Goal: Task Accomplishment & Management: Complete application form

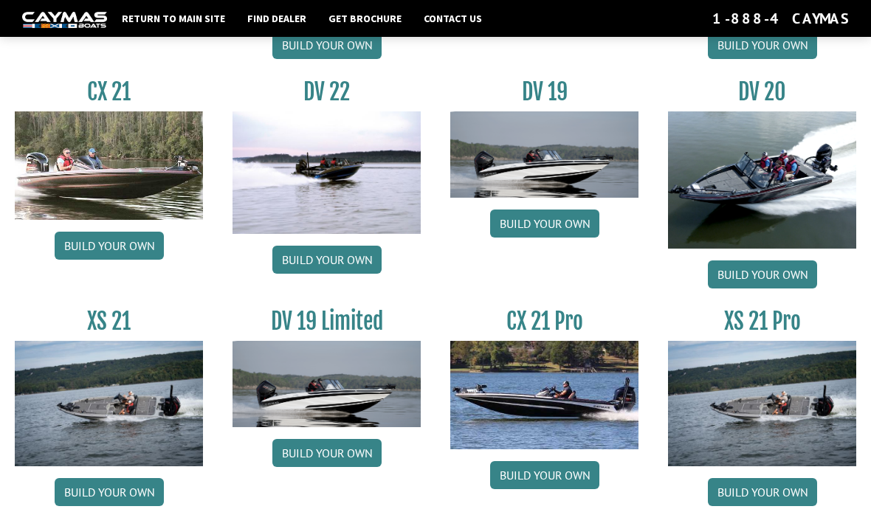
scroll to position [1635, 0]
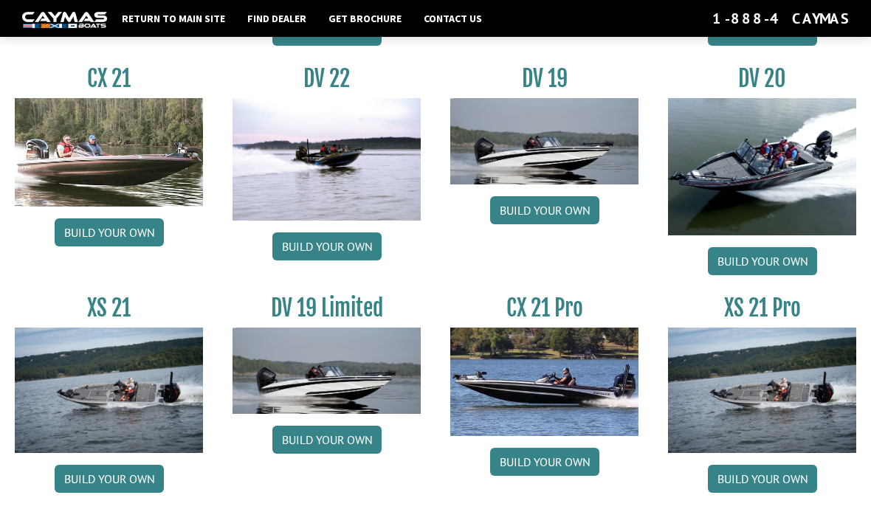
click at [791, 493] on link "Build your own" at bounding box center [762, 479] width 109 height 28
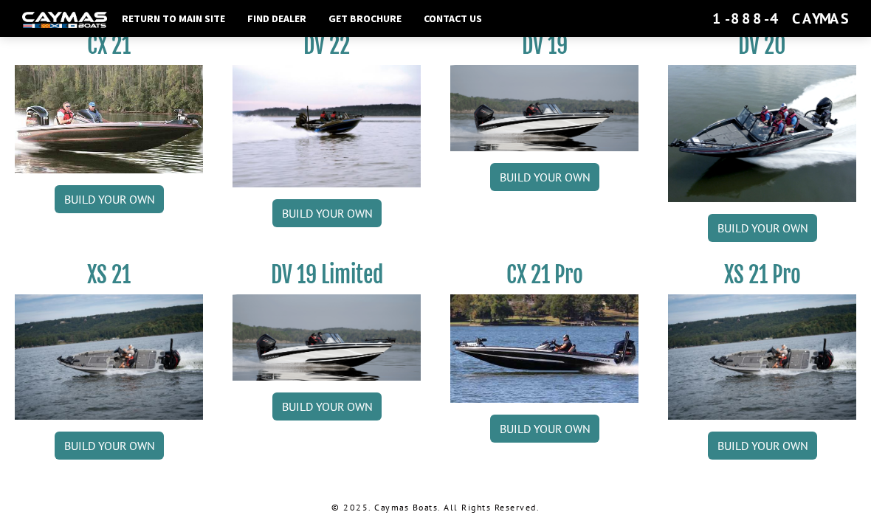
click at [556, 421] on link "Build your own" at bounding box center [544, 429] width 109 height 28
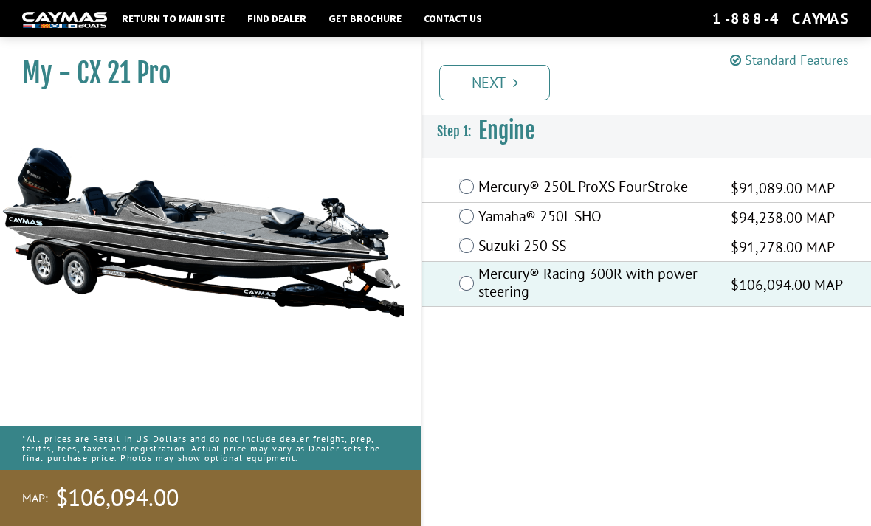
scroll to position [47, 0]
click at [519, 72] on link "Next" at bounding box center [494, 82] width 111 height 35
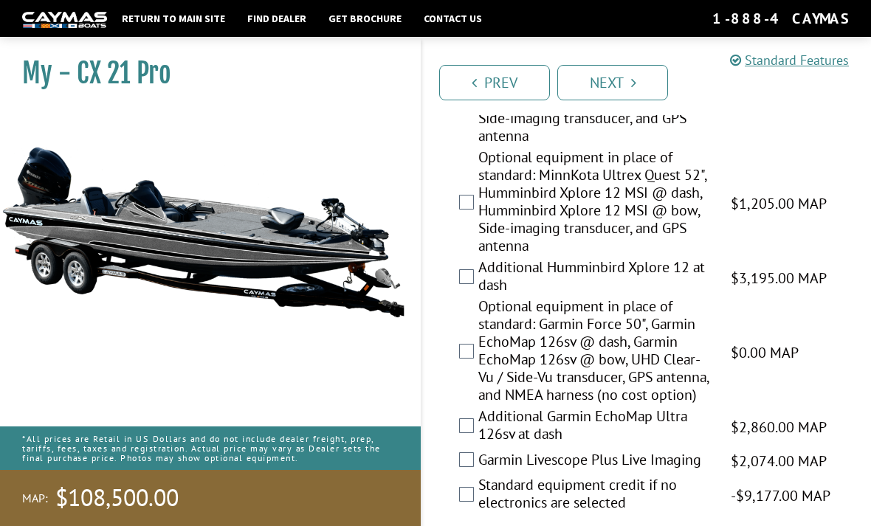
scroll to position [493, 0]
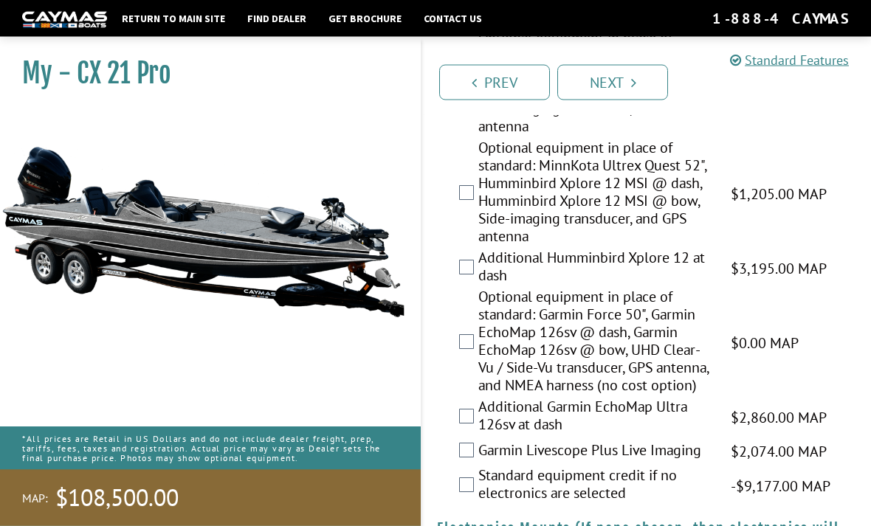
click at [489, 353] on label "Optional equipment in place of standard: Garmin Force 50", Garmin EchoMap 126sv…" at bounding box center [595, 344] width 234 height 110
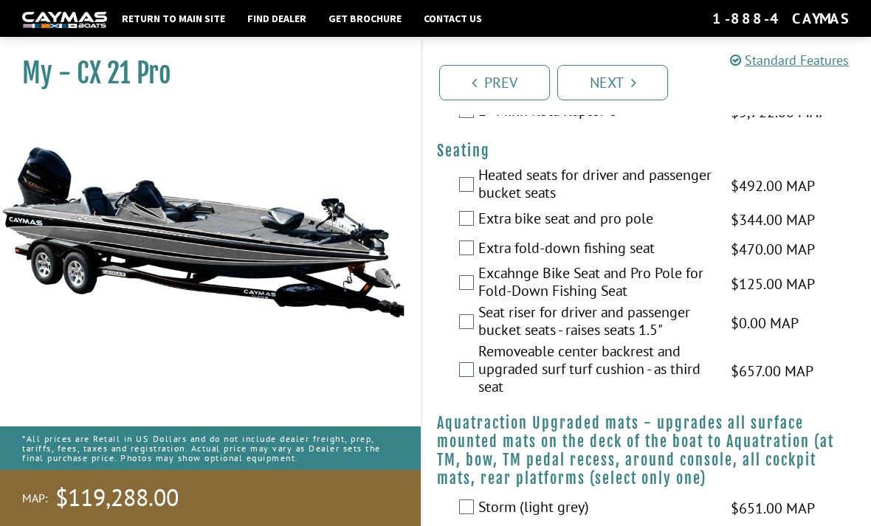
scroll to position [1210, 0]
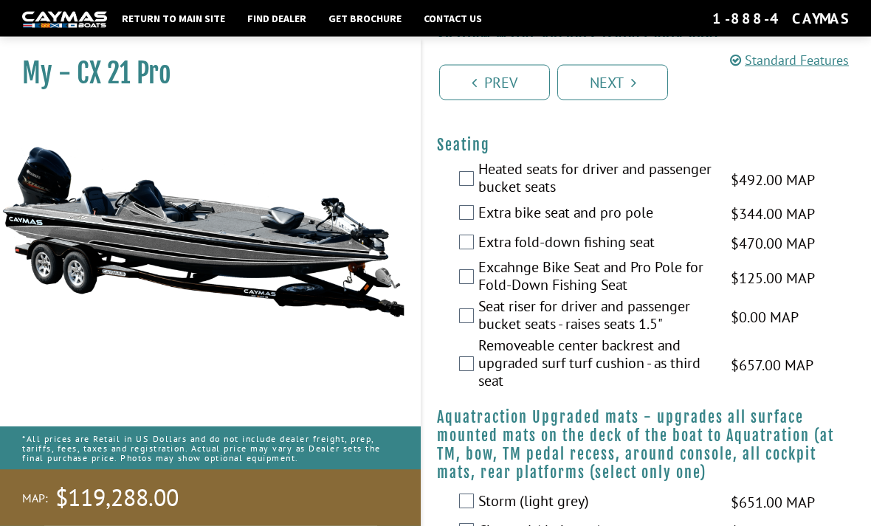
click at [480, 337] on label "Seat riser for driver and passenger bucket seats - raises seats 1.5"" at bounding box center [595, 317] width 234 height 39
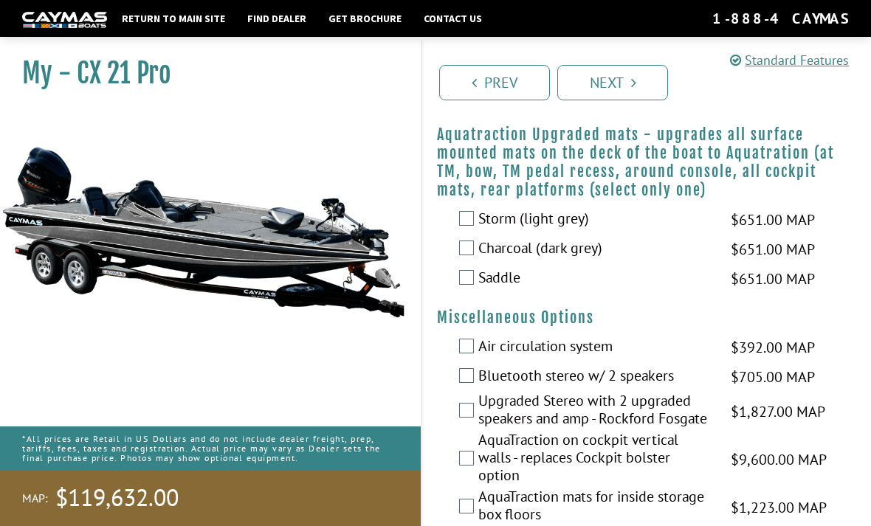
scroll to position [1497, 0]
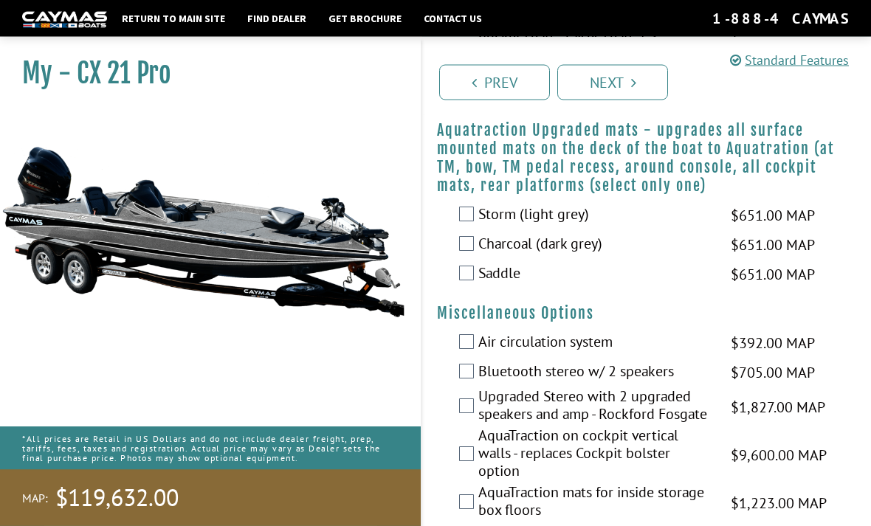
click at [478, 257] on label "Charcoal (dark grey)" at bounding box center [595, 245] width 234 height 21
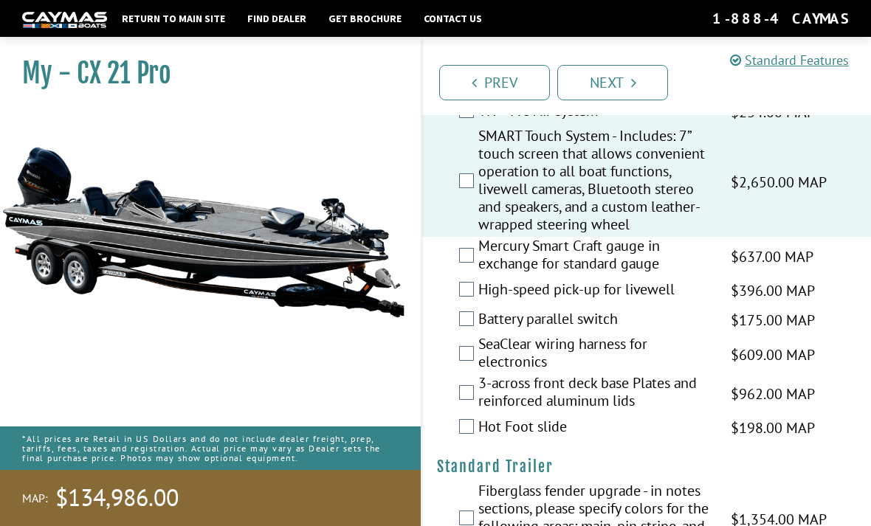
scroll to position [2094, 0]
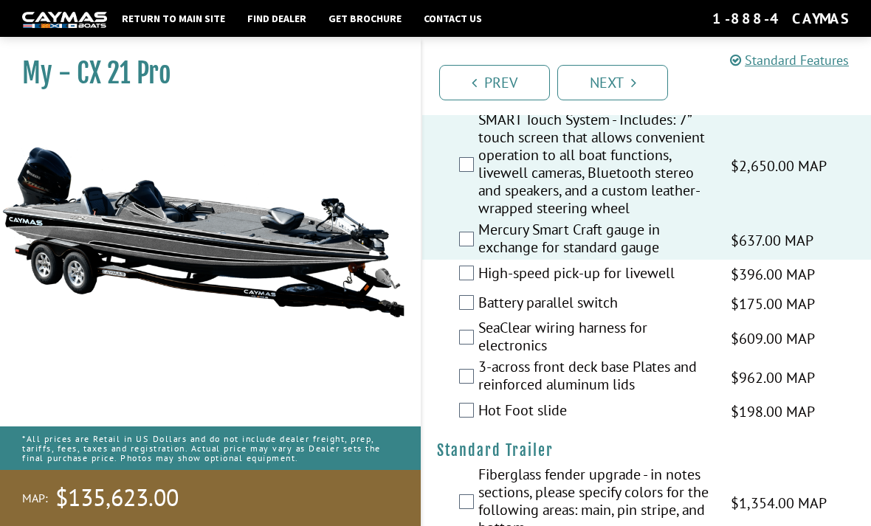
click at [482, 286] on label "High-speed pick-up for livewell" at bounding box center [595, 274] width 234 height 21
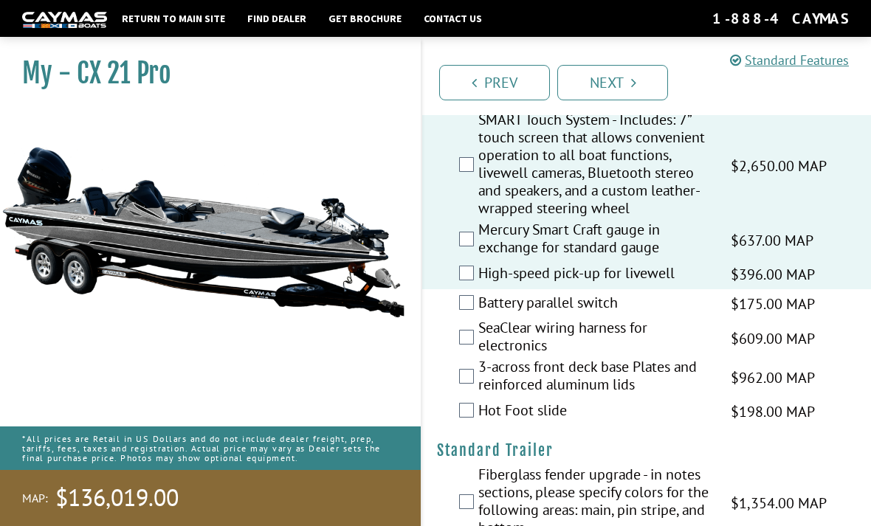
click at [571, 315] on label "Battery parallel switch" at bounding box center [595, 304] width 234 height 21
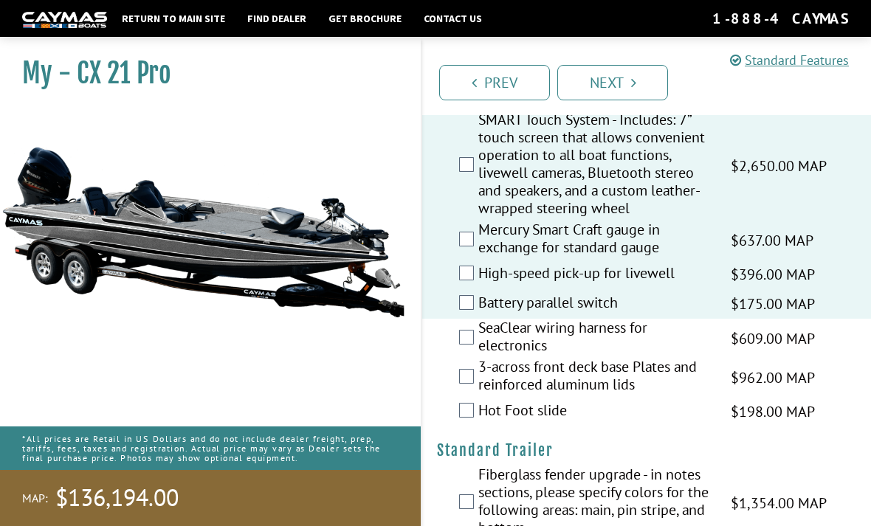
click at [594, 358] on label "SeaClear wiring harness for electronics" at bounding box center [595, 338] width 234 height 39
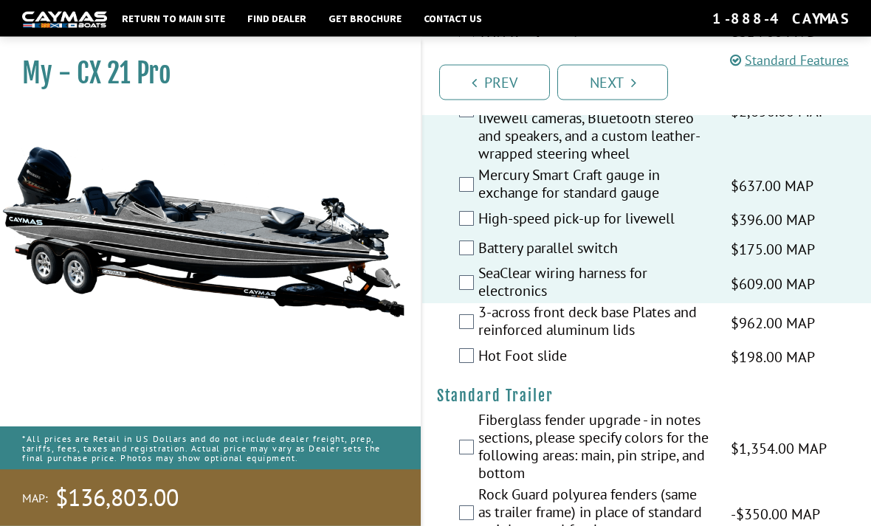
scroll to position [2156, 0]
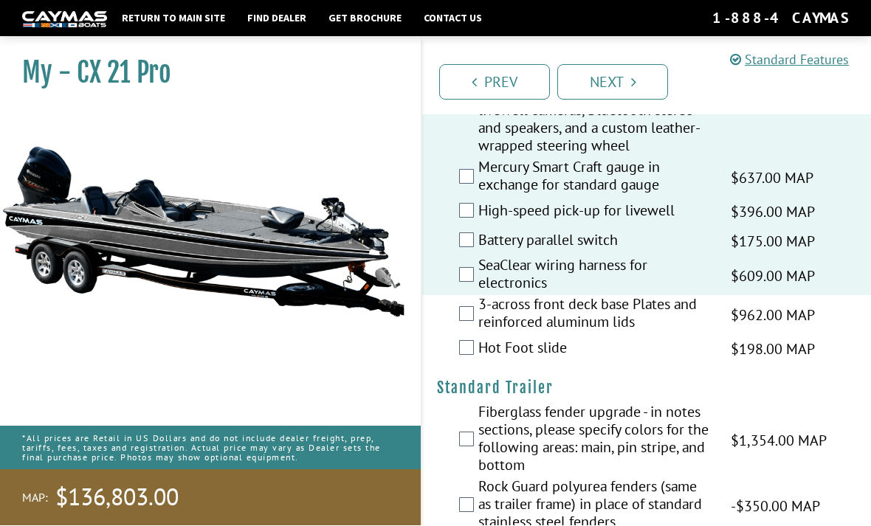
click at [617, 335] on label "3-across front deck base Plates and reinforced aluminum lids" at bounding box center [595, 315] width 234 height 39
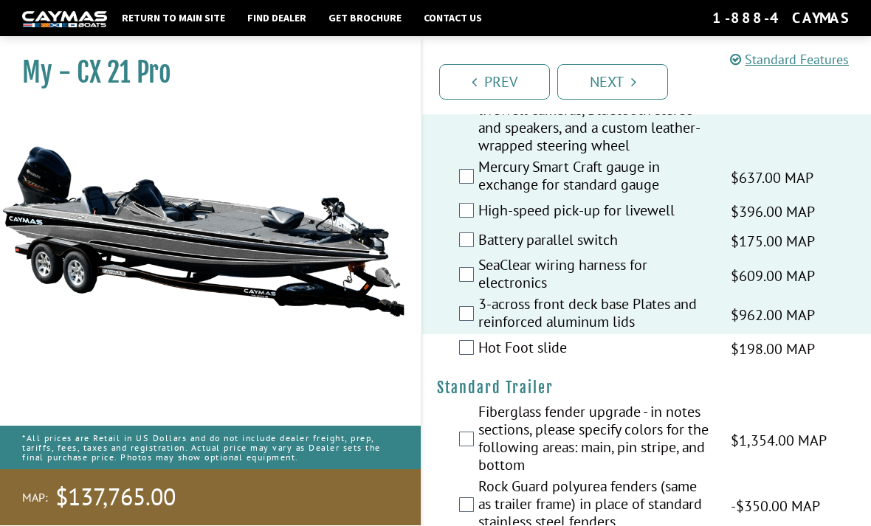
scroll to position [2157, 0]
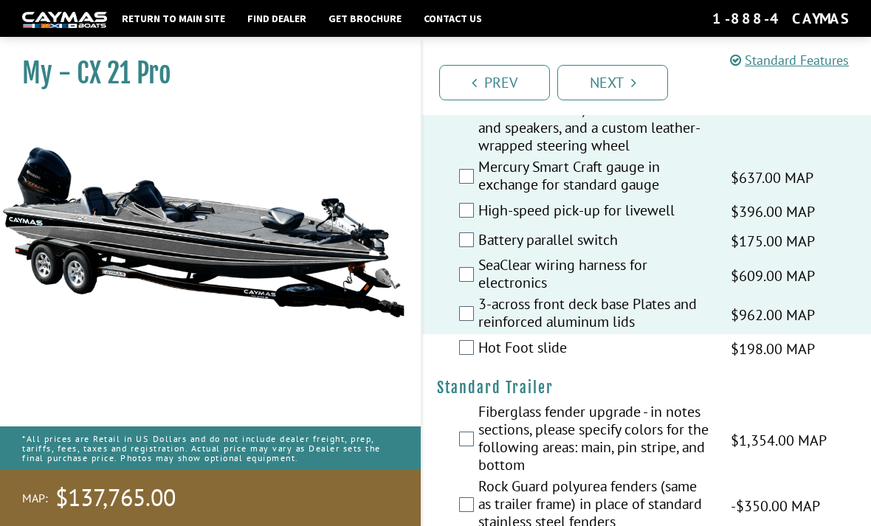
click at [601, 360] on label "Hot Foot slide" at bounding box center [595, 349] width 234 height 21
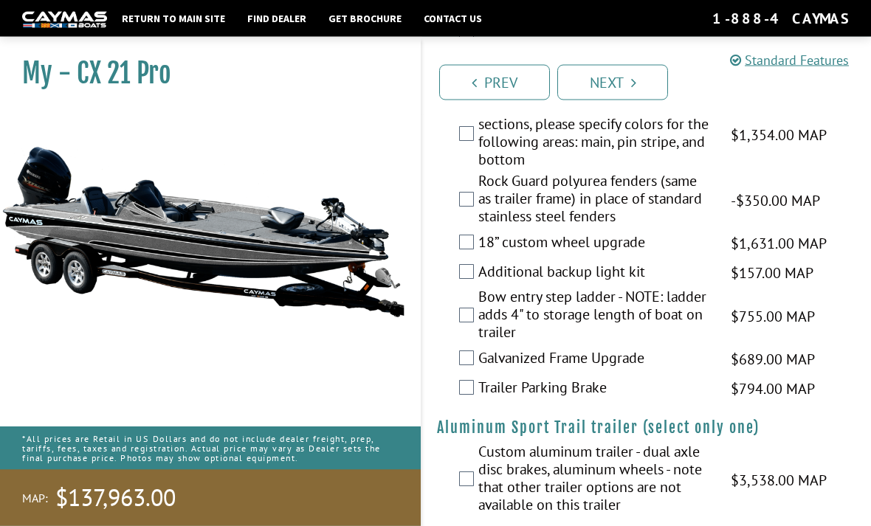
scroll to position [2465, 0]
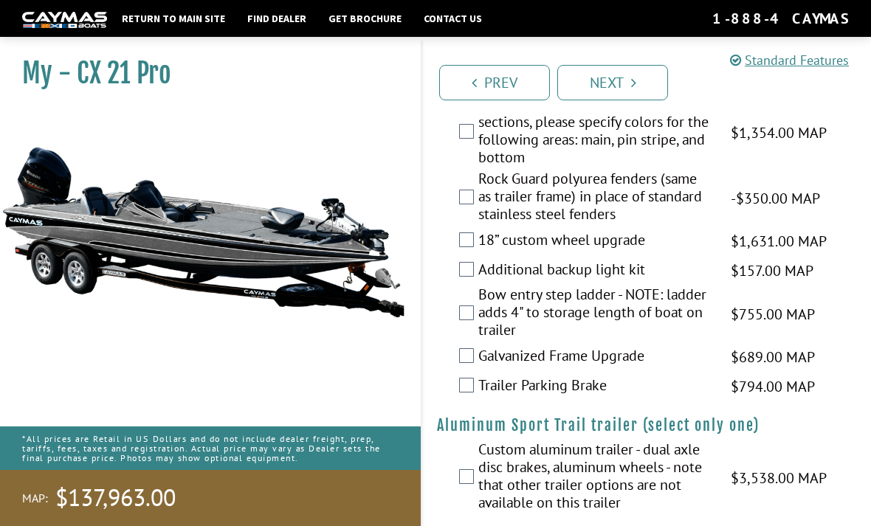
click at [654, 170] on label "Fiberglass fender upgrade - in notes sections, please specify colors for the fo…" at bounding box center [595, 132] width 234 height 75
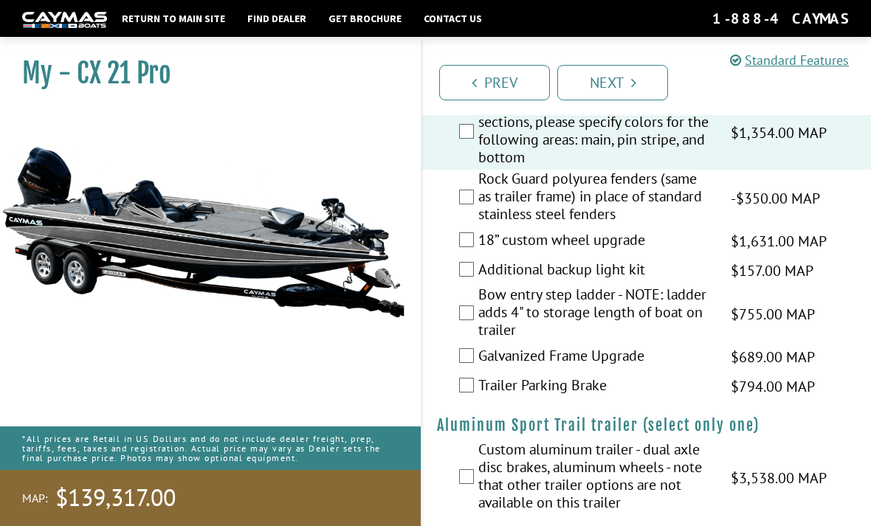
click at [598, 252] on label "18” custom wheel upgrade" at bounding box center [595, 241] width 234 height 21
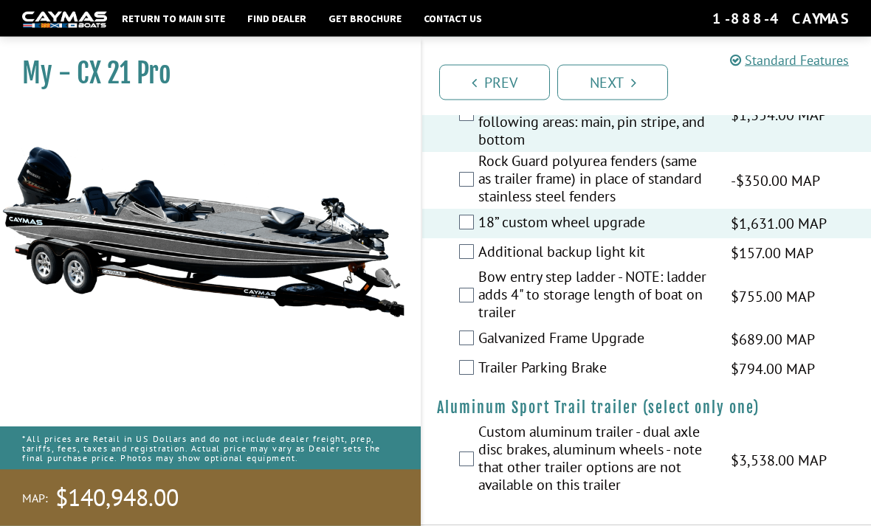
scroll to position [2483, 0]
click at [618, 326] on label "Bow entry step ladder - NOTE: ladder adds 4" to storage length of boat on trail…" at bounding box center [595, 297] width 234 height 57
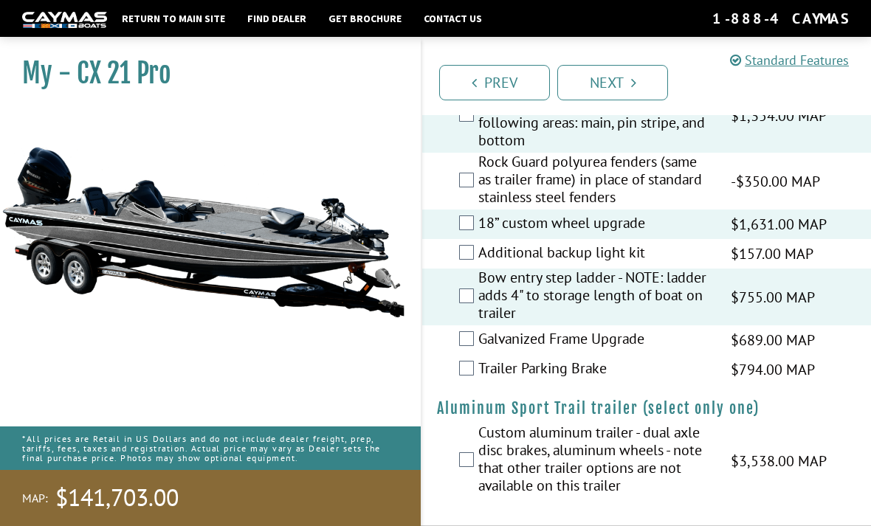
click at [599, 381] on label "Trailer Parking Brake" at bounding box center [595, 369] width 234 height 21
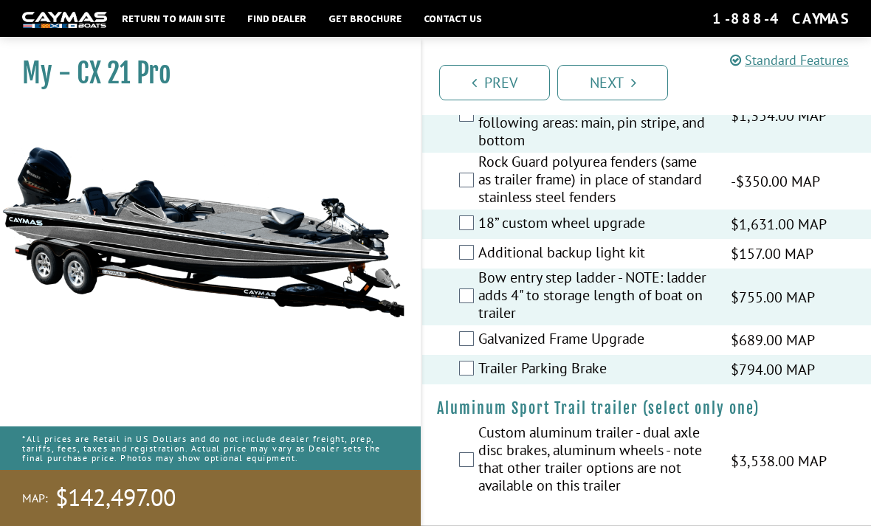
click at [610, 351] on label "Galvanized Frame Upgrade" at bounding box center [595, 340] width 234 height 21
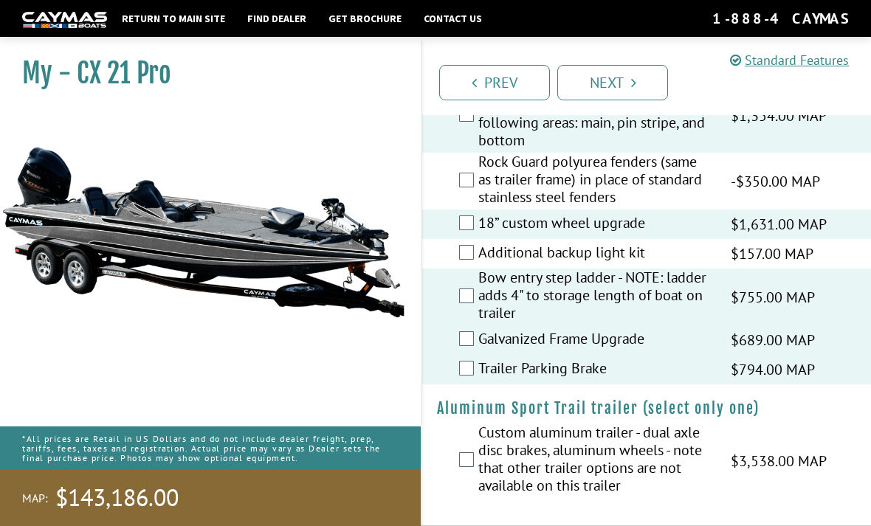
click at [626, 74] on link "Next" at bounding box center [612, 82] width 111 height 35
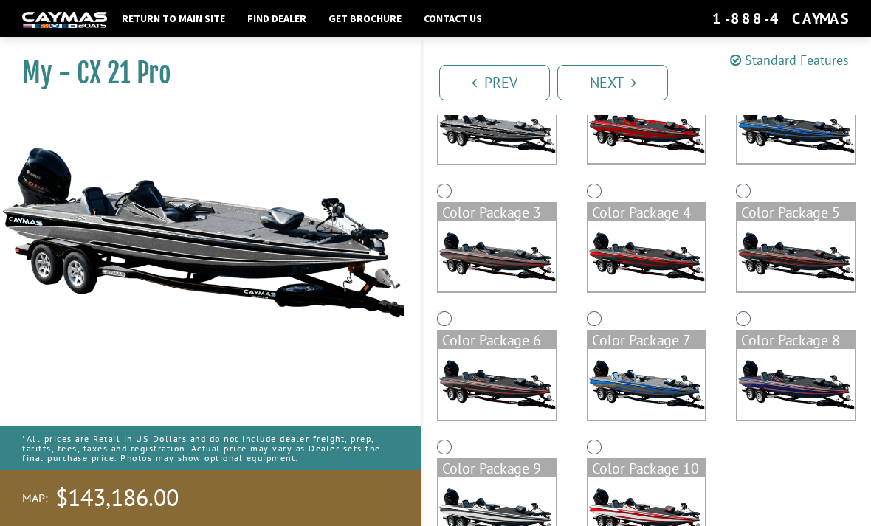
scroll to position [193, 0]
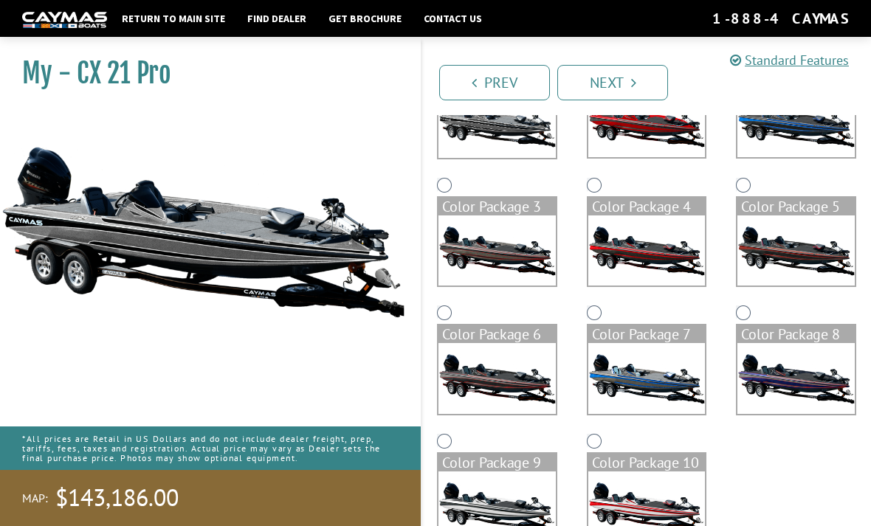
click at [636, 78] on icon "Pagination" at bounding box center [633, 82] width 5 height 15
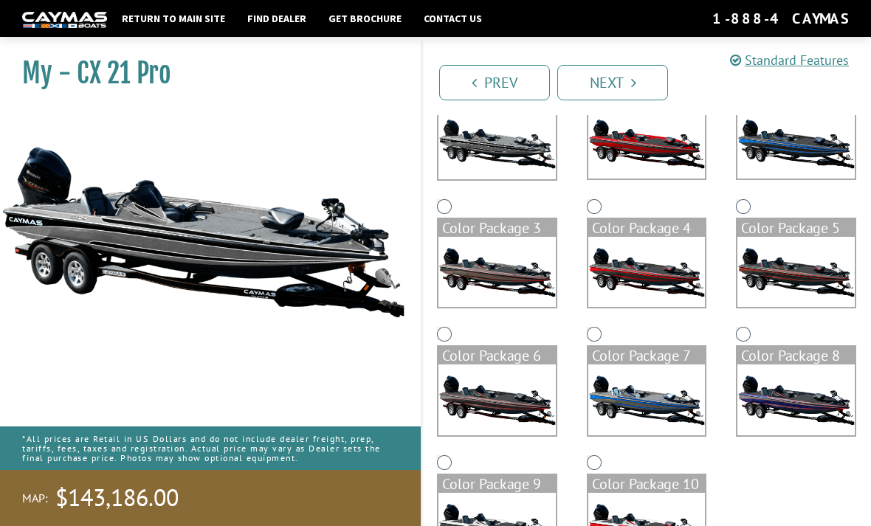
scroll to position [45, 0]
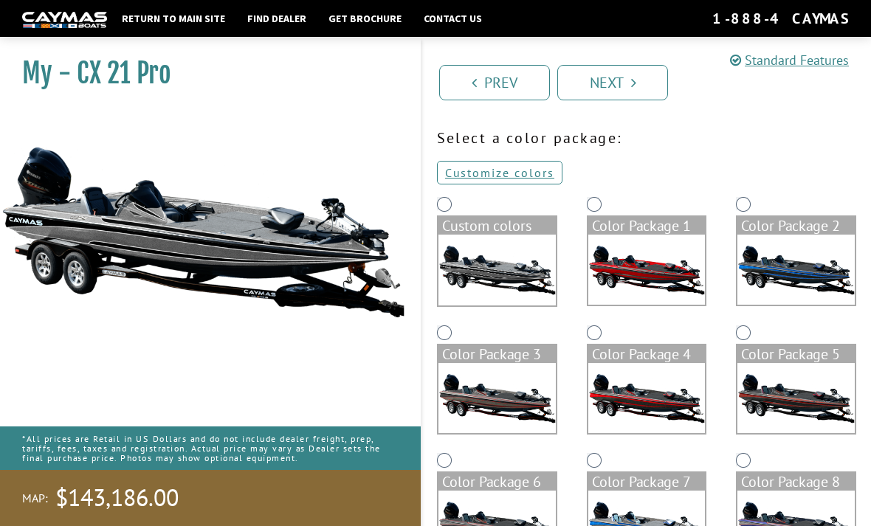
click at [632, 76] on icon "Pagination" at bounding box center [633, 82] width 5 height 15
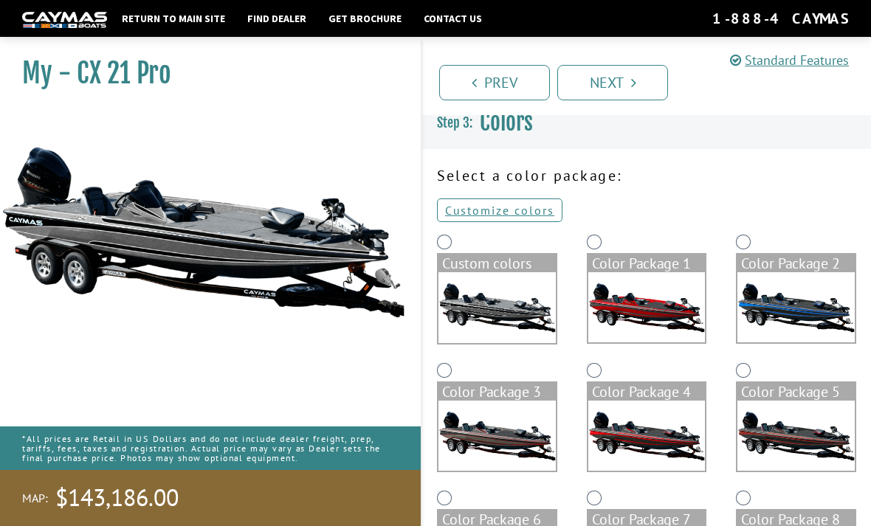
scroll to position [0, 0]
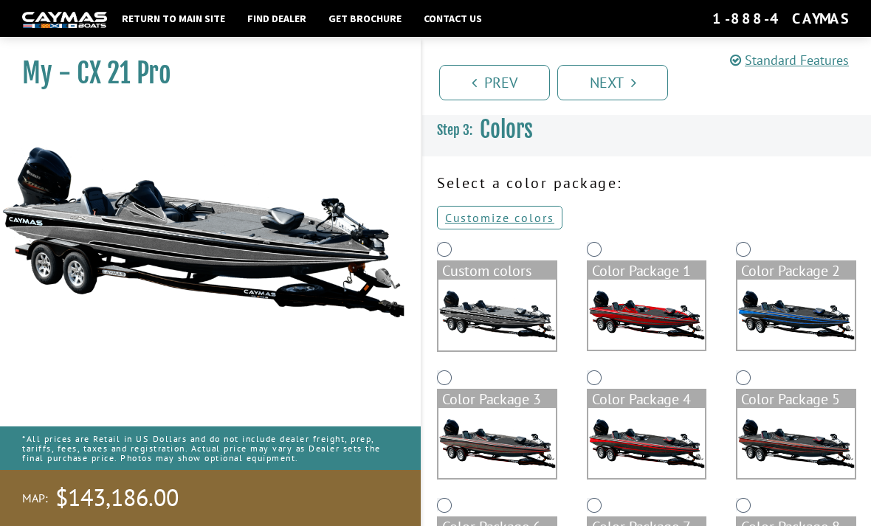
click at [480, 268] on div "Custom colors" at bounding box center [496, 271] width 117 height 18
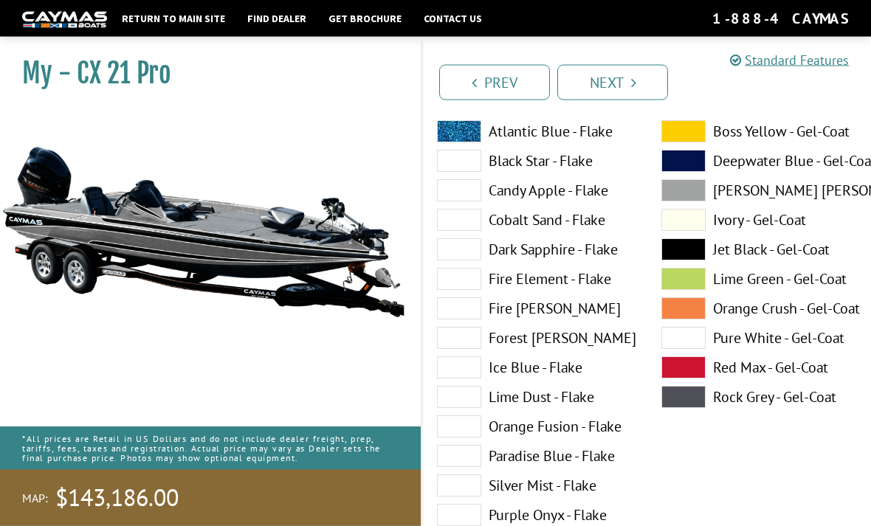
scroll to position [199, 0]
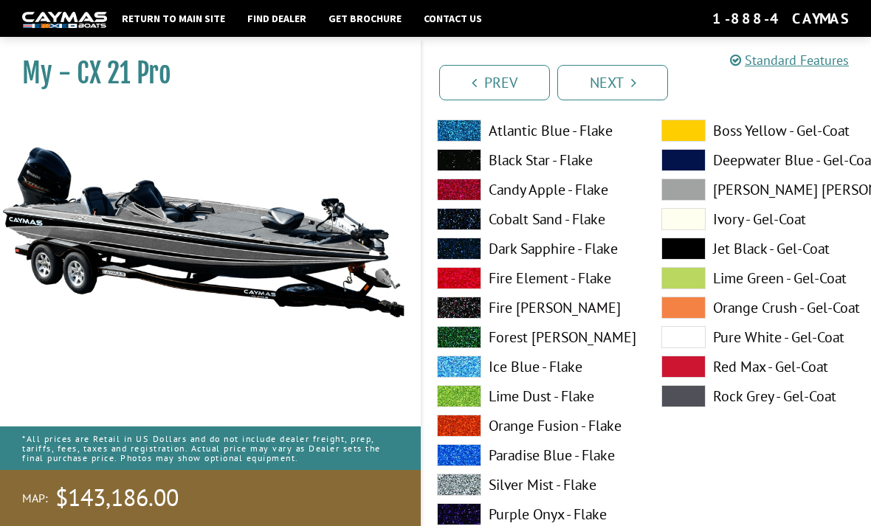
click at [624, 76] on link "Next" at bounding box center [612, 82] width 111 height 35
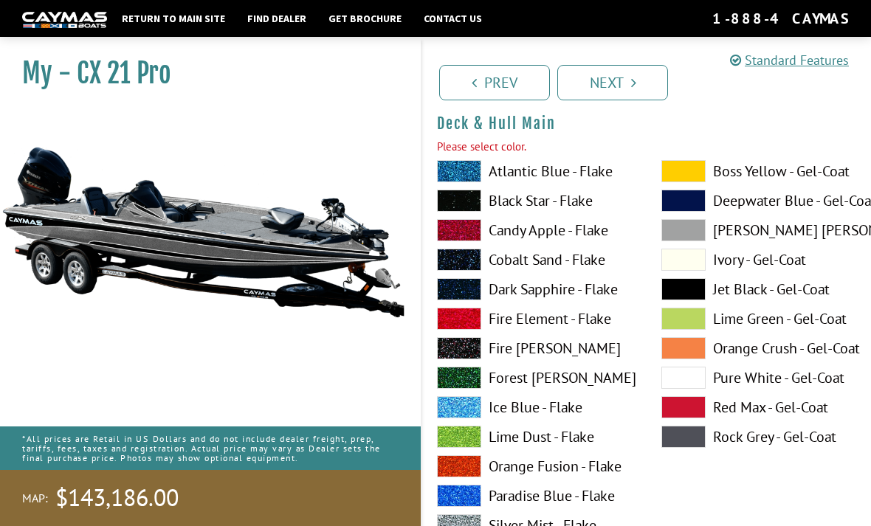
scroll to position [151, 0]
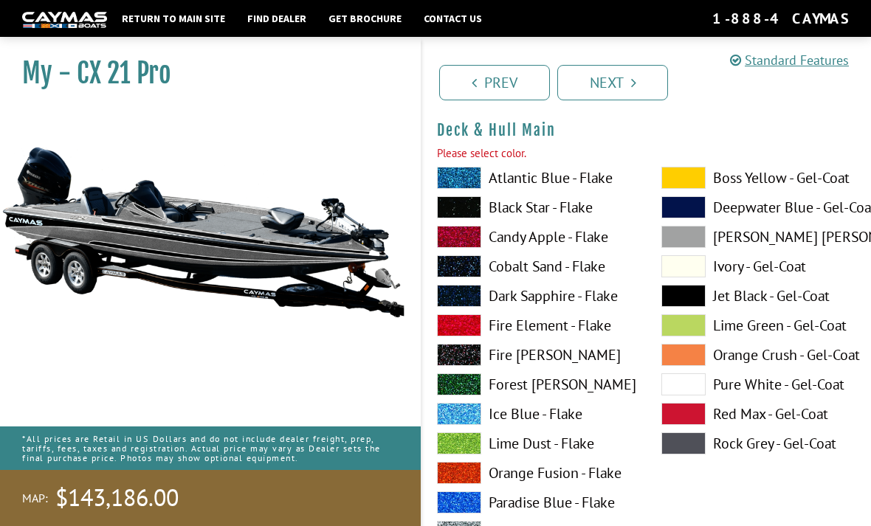
click at [630, 78] on link "Next" at bounding box center [612, 82] width 111 height 35
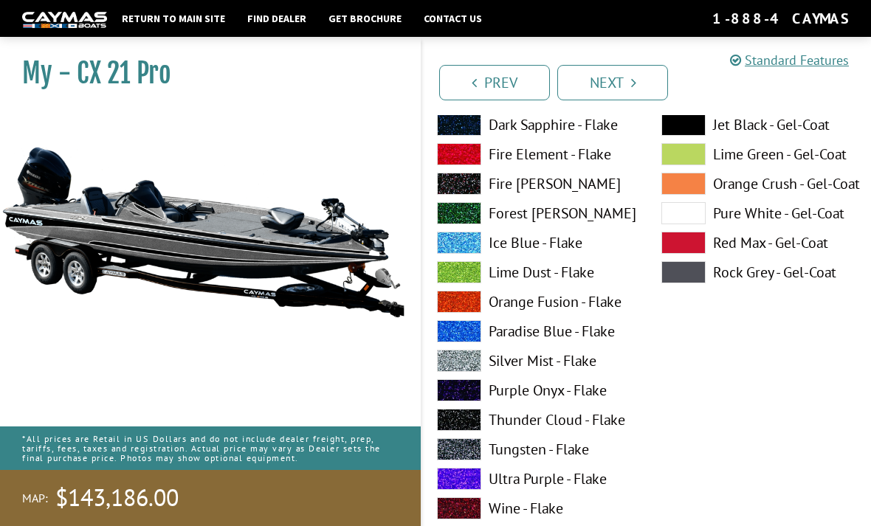
scroll to position [323, 0]
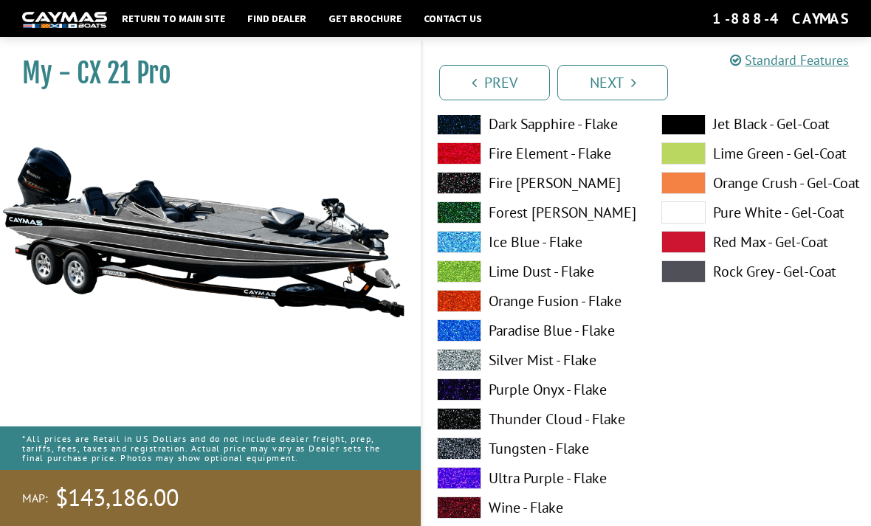
click at [568, 451] on label "Tungsten - Flake" at bounding box center [534, 449] width 195 height 22
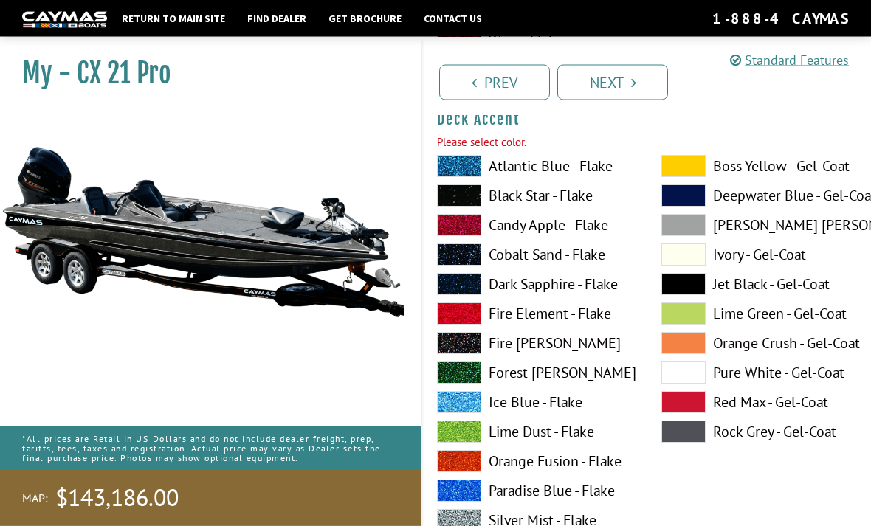
scroll to position [791, 0]
click at [568, 193] on label "Black Star - Flake" at bounding box center [534, 196] width 195 height 22
click at [570, 196] on label "Black Star - Flake" at bounding box center [534, 196] width 195 height 22
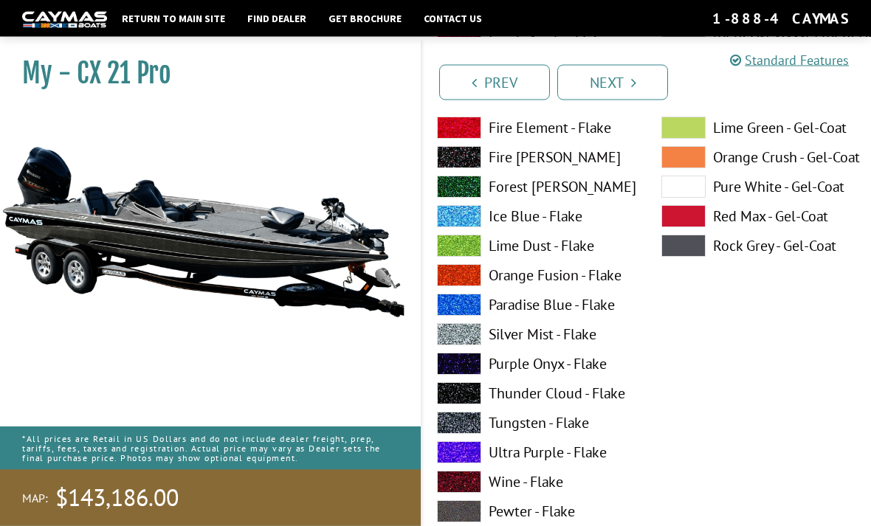
scroll to position [1631, 0]
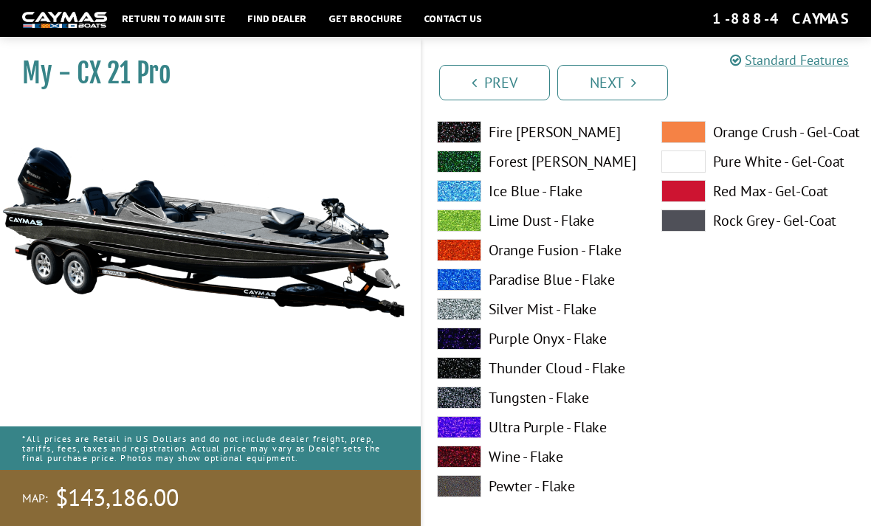
click at [613, 78] on link "Next" at bounding box center [612, 82] width 111 height 35
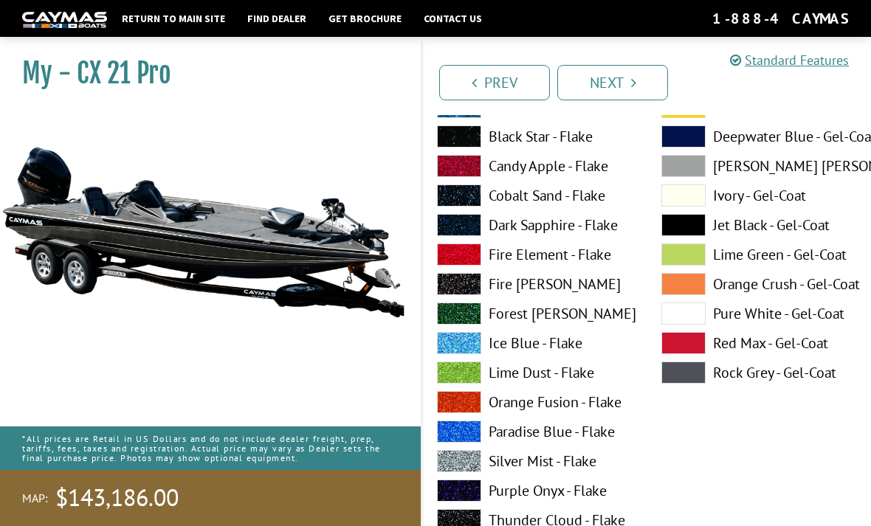
scroll to position [760, 0]
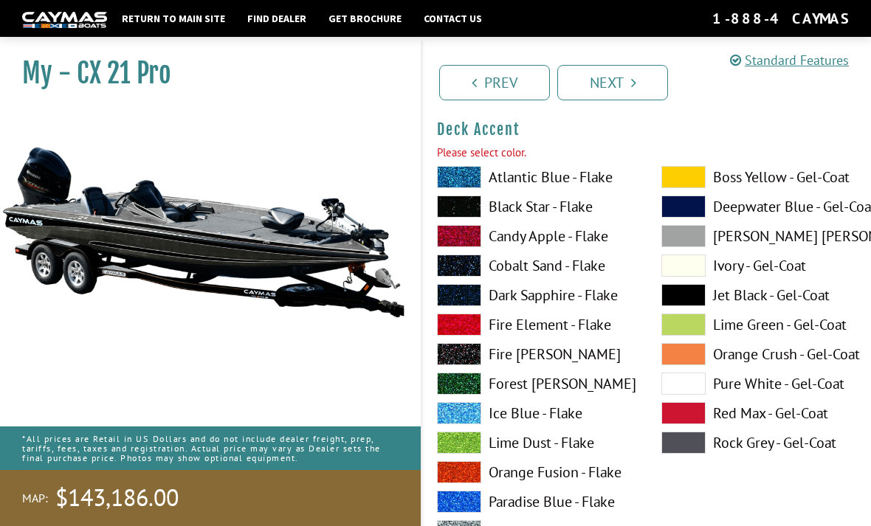
click at [472, 526] on span at bounding box center [459, 531] width 44 height 22
click at [627, 78] on link "Next" at bounding box center [612, 82] width 111 height 35
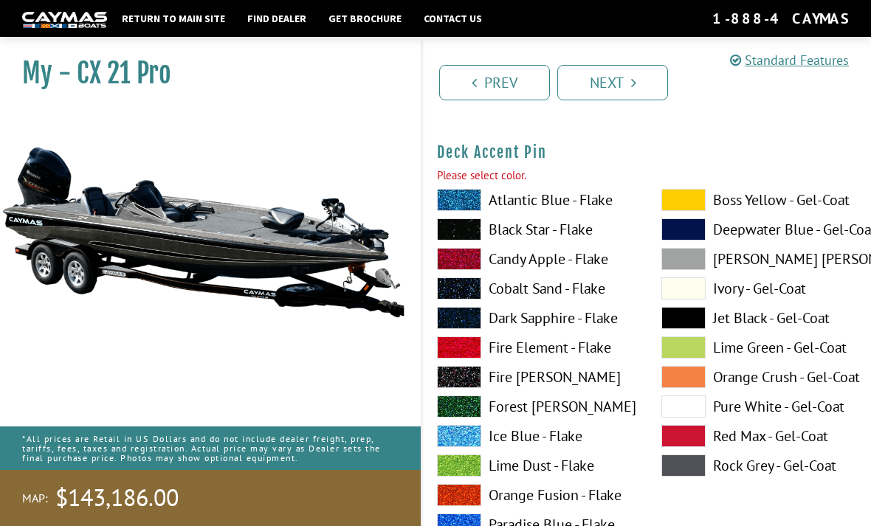
scroll to position [1368, 0]
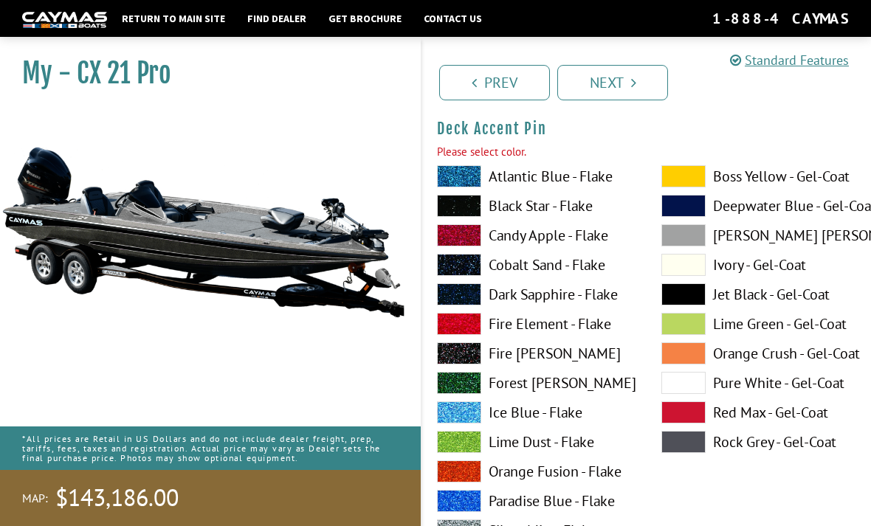
click at [568, 208] on label "Black Star - Flake" at bounding box center [534, 206] width 195 height 22
click at [634, 80] on icon "Pagination" at bounding box center [633, 82] width 5 height 15
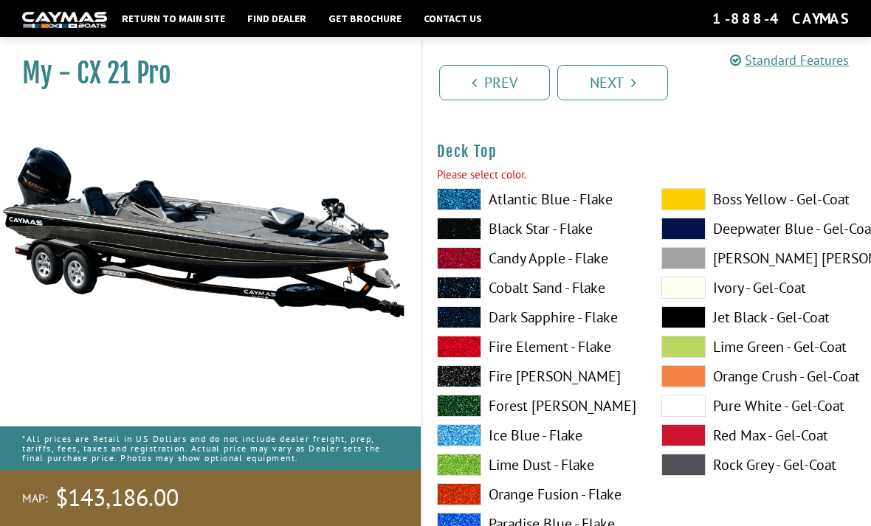
scroll to position [1976, 0]
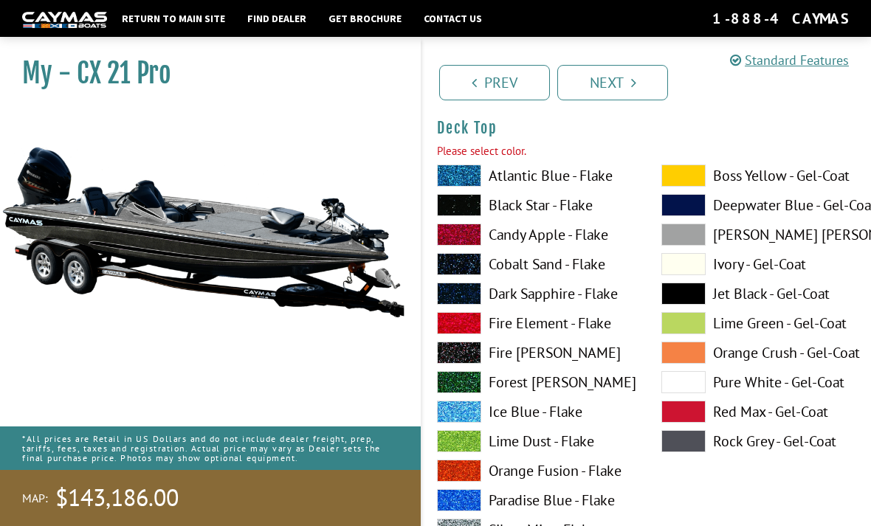
click at [568, 526] on label "Silver Mist - Flake" at bounding box center [534, 530] width 195 height 22
click at [624, 77] on link "Next" at bounding box center [612, 82] width 111 height 35
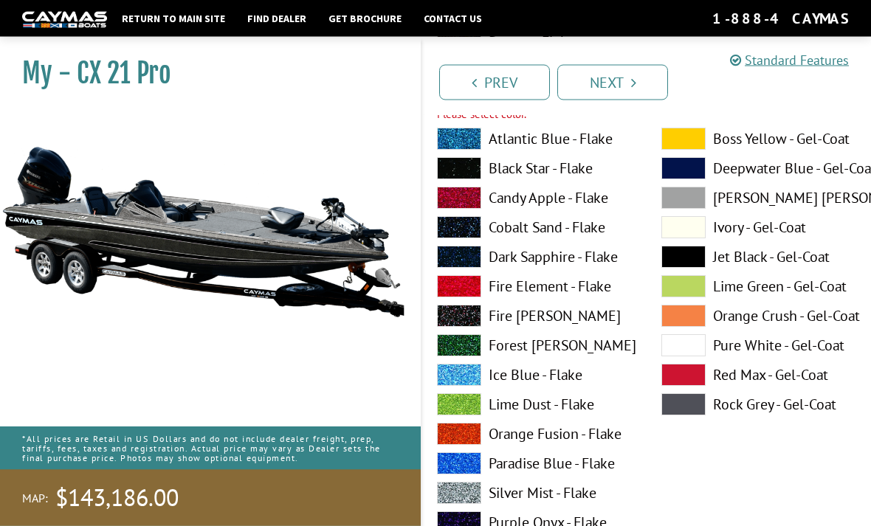
scroll to position [2620, 0]
click at [584, 169] on label "Black Star - Flake" at bounding box center [534, 168] width 195 height 22
click at [631, 82] on icon "Pagination" at bounding box center [633, 82] width 5 height 15
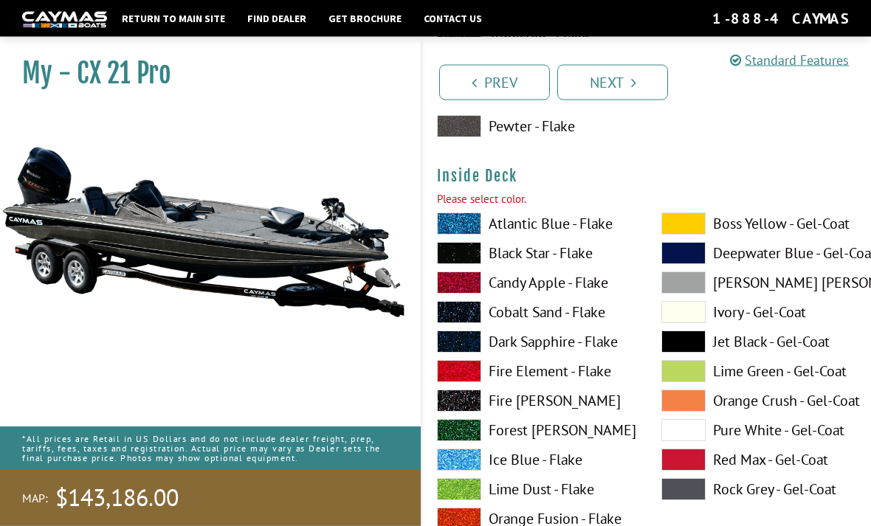
scroll to position [3192, 0]
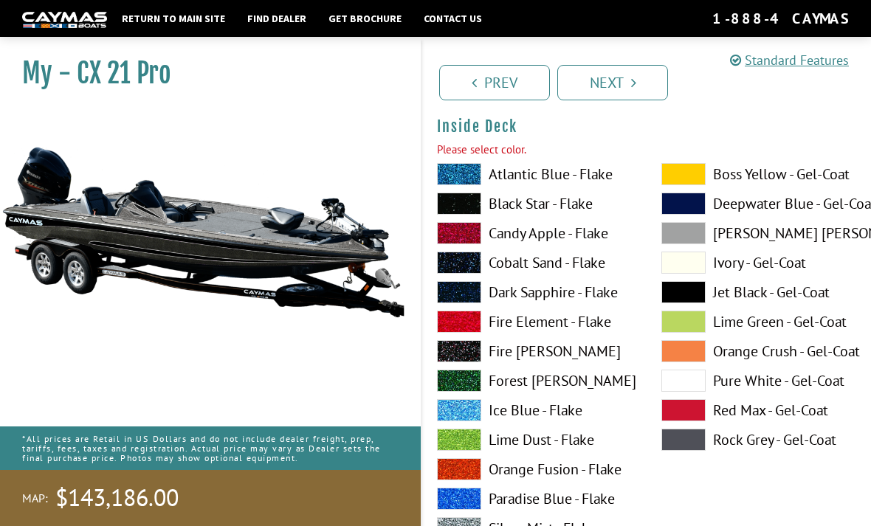
click at [572, 207] on label "Black Star - Flake" at bounding box center [534, 204] width 195 height 22
click at [628, 79] on link "Next" at bounding box center [612, 82] width 111 height 35
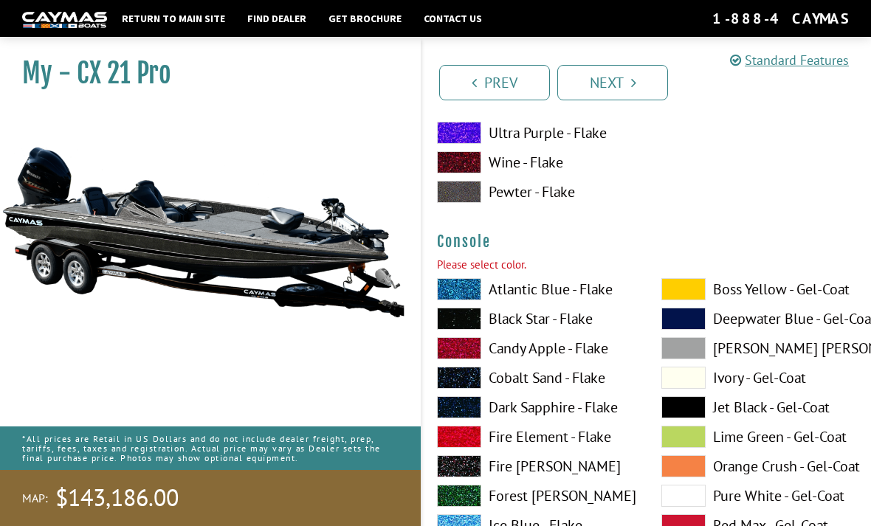
scroll to position [3801, 0]
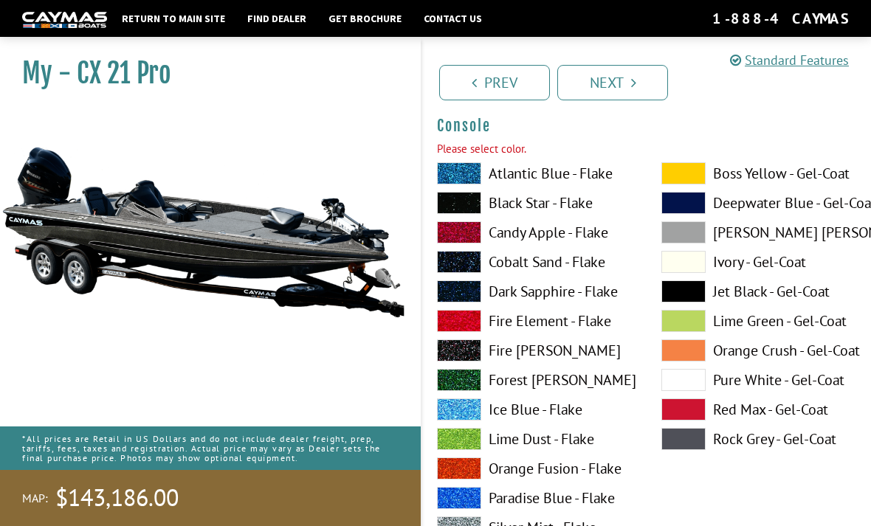
click at [567, 208] on label "Black Star - Flake" at bounding box center [534, 203] width 195 height 22
click at [629, 76] on link "Next" at bounding box center [612, 82] width 111 height 35
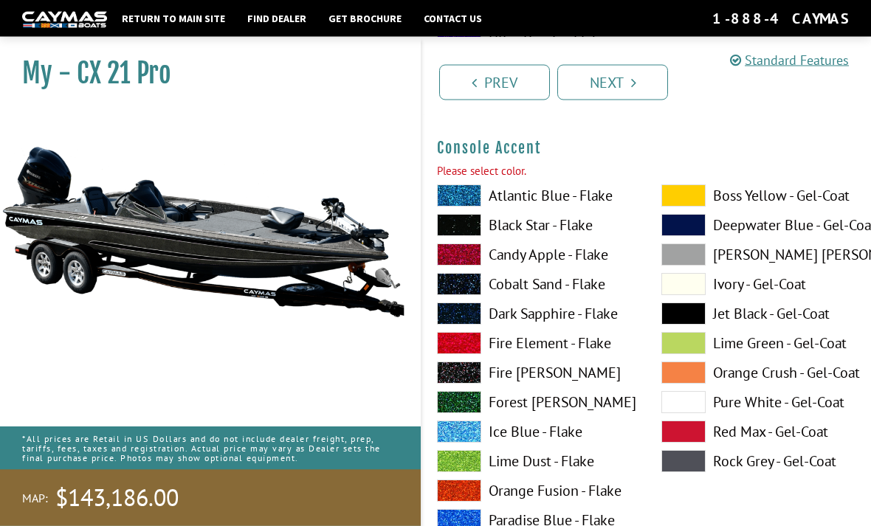
scroll to position [4383, 0]
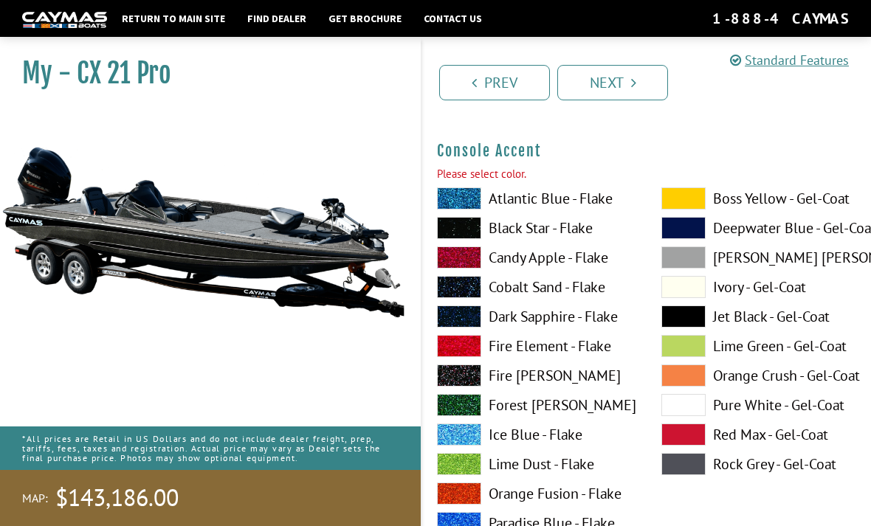
click at [627, 78] on link "Next" at bounding box center [612, 82] width 111 height 35
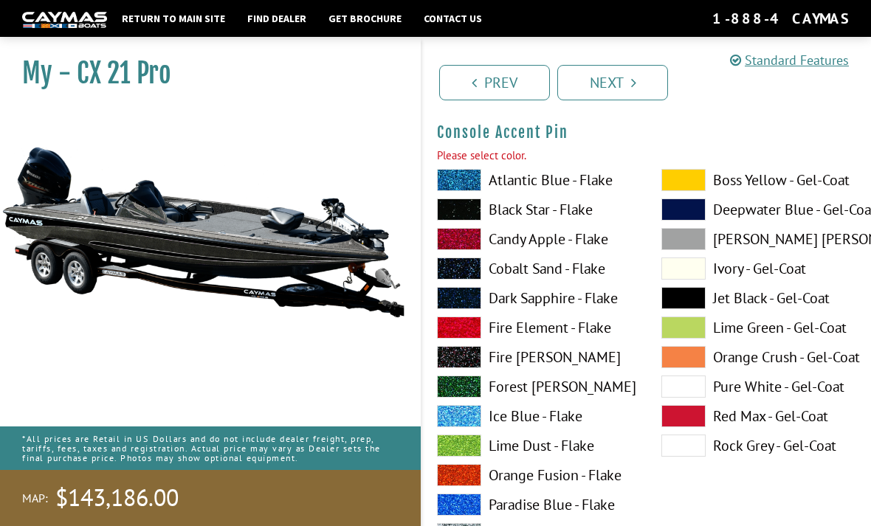
scroll to position [5017, 0]
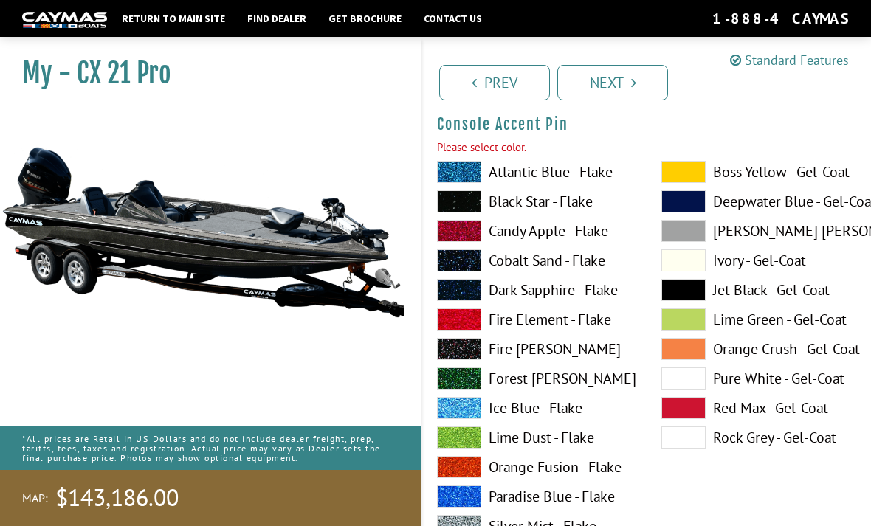
click at [571, 526] on label "Silver Mist - Flake" at bounding box center [534, 526] width 195 height 22
click at [576, 207] on label "Black Star - Flake" at bounding box center [534, 201] width 195 height 22
click at [631, 80] on icon "Pagination" at bounding box center [633, 82] width 5 height 15
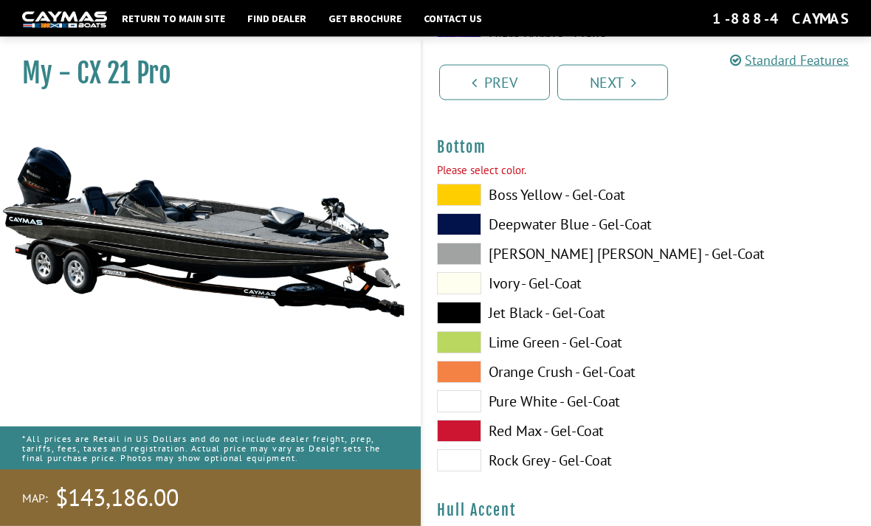
scroll to position [5625, 0]
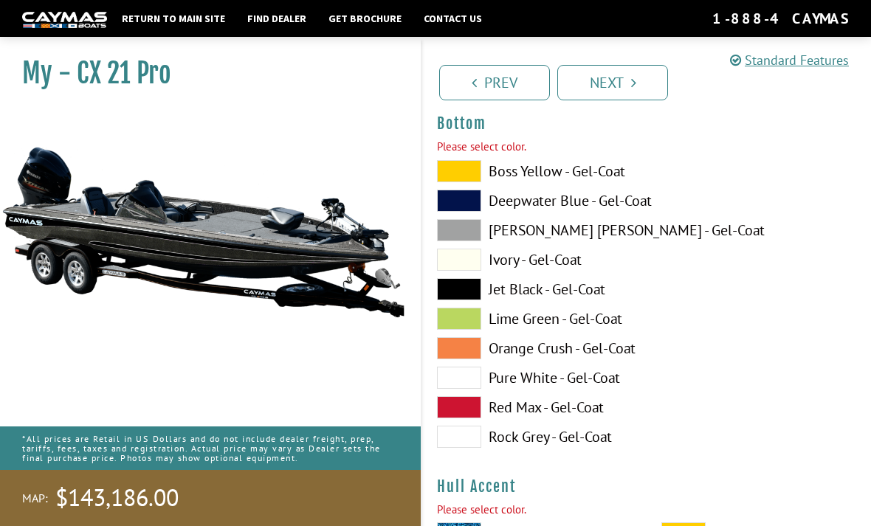
click at [571, 232] on label "[PERSON_NAME] [PERSON_NAME] - Gel-Coat" at bounding box center [534, 230] width 195 height 22
click at [623, 81] on link "Next" at bounding box center [612, 82] width 111 height 35
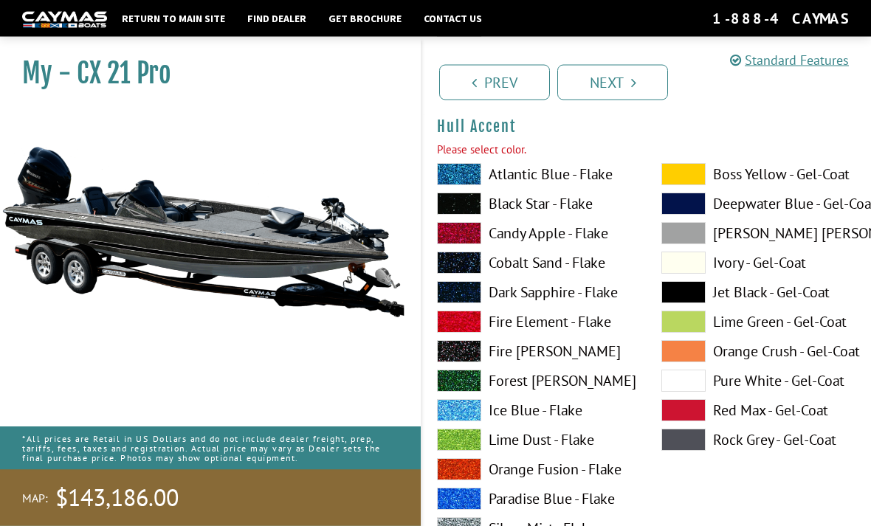
scroll to position [5968, 0]
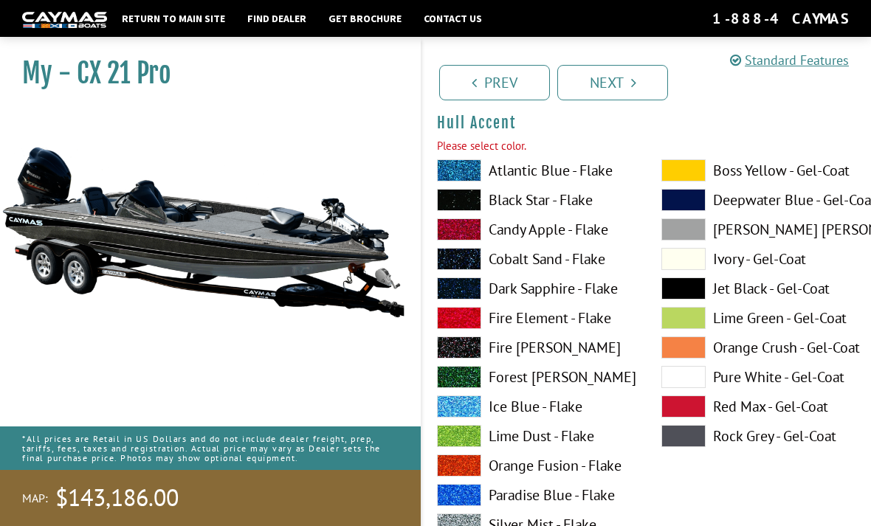
click at [558, 526] on label "Silver Mist - Flake" at bounding box center [534, 525] width 195 height 22
click at [561, 205] on label "Black Star - Flake" at bounding box center [534, 200] width 195 height 22
click at [570, 264] on label "Cobalt Sand - Flake" at bounding box center [534, 259] width 195 height 22
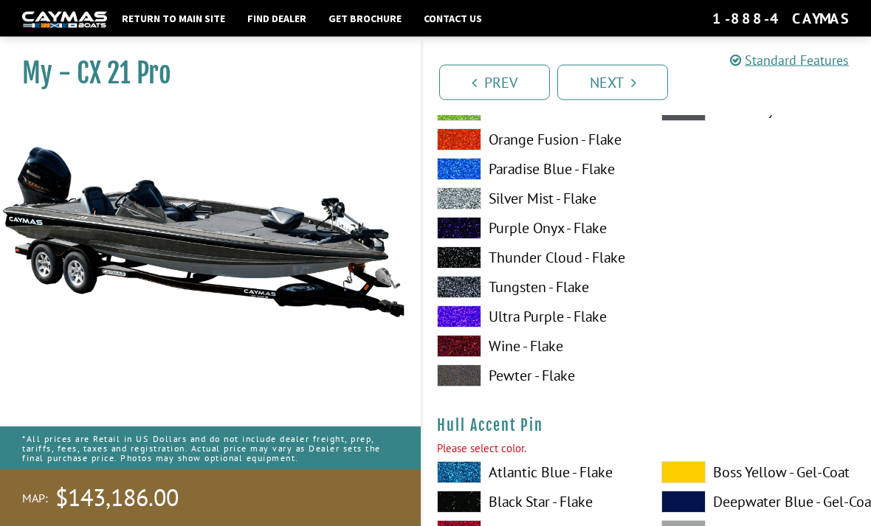
scroll to position [6297, 0]
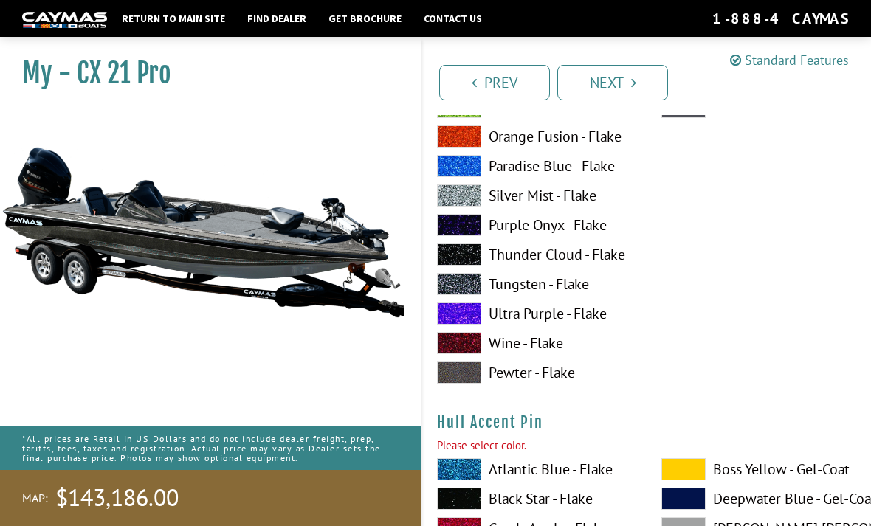
click at [555, 384] on label "Pewter - Flake" at bounding box center [534, 373] width 195 height 22
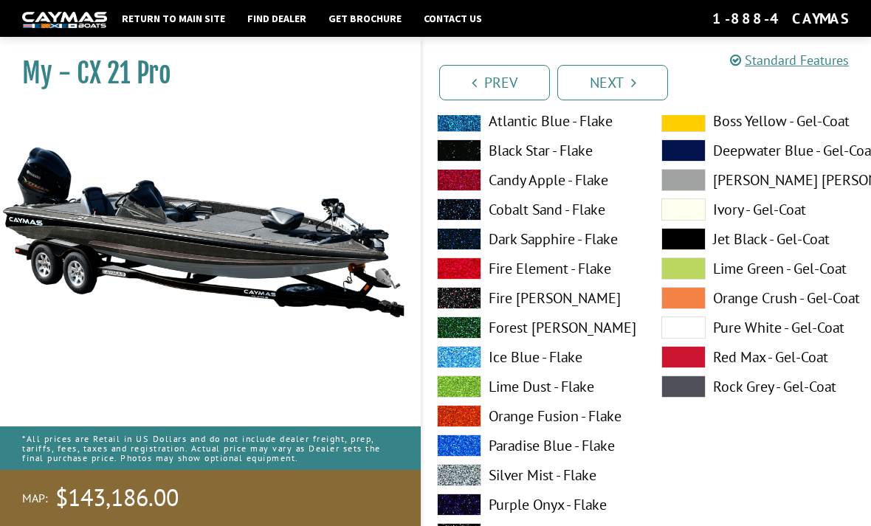
scroll to position [6020, 0]
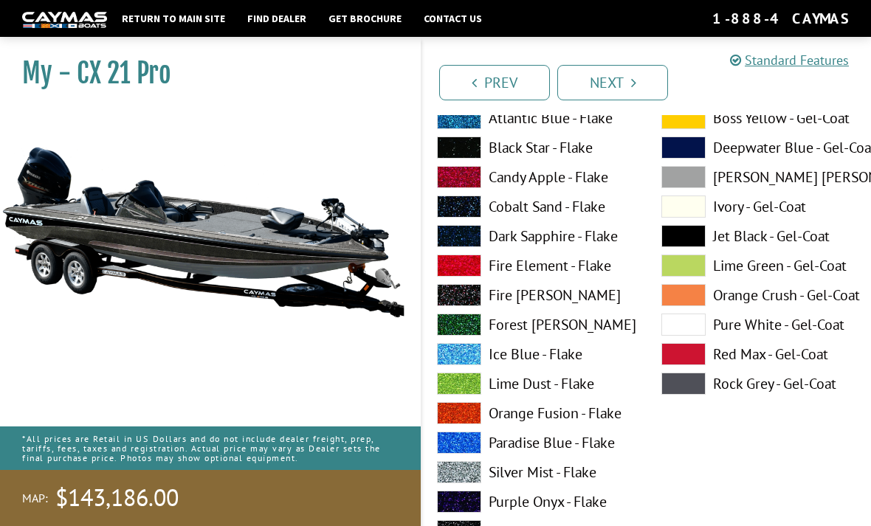
click at [741, 244] on label "Jet Black - Gel-Coat" at bounding box center [758, 236] width 195 height 22
click at [619, 76] on link "Next" at bounding box center [612, 82] width 111 height 35
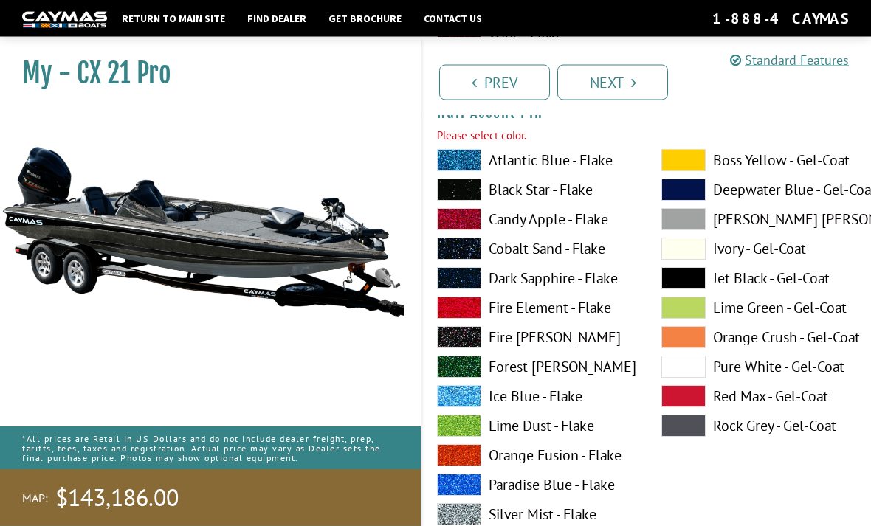
scroll to position [6587, 0]
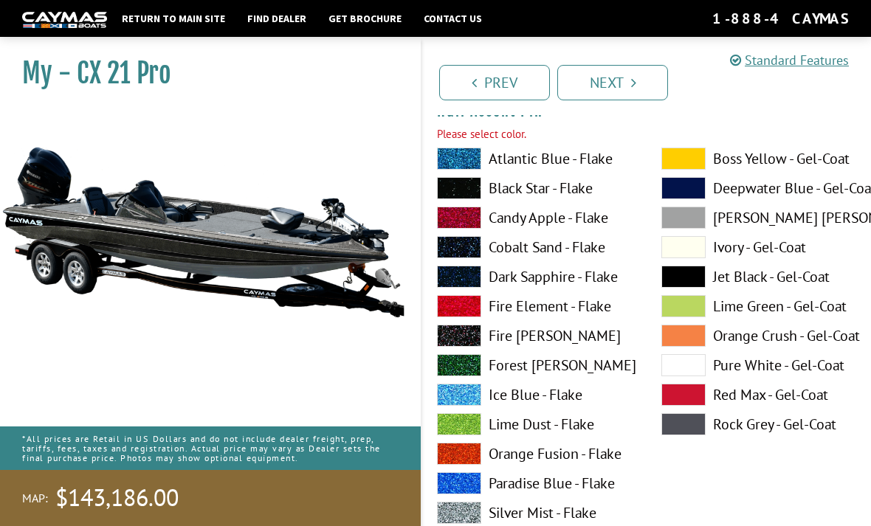
click at [573, 522] on label "Silver Mist - Flake" at bounding box center [534, 513] width 195 height 22
click at [629, 86] on link "Next" at bounding box center [612, 82] width 111 height 35
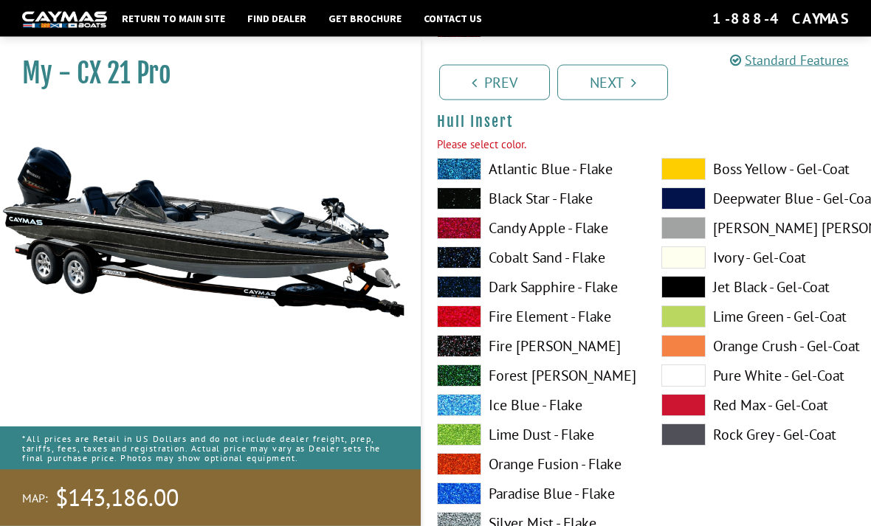
scroll to position [7184, 0]
click at [575, 526] on label "Silver Mist - Flake" at bounding box center [534, 523] width 195 height 22
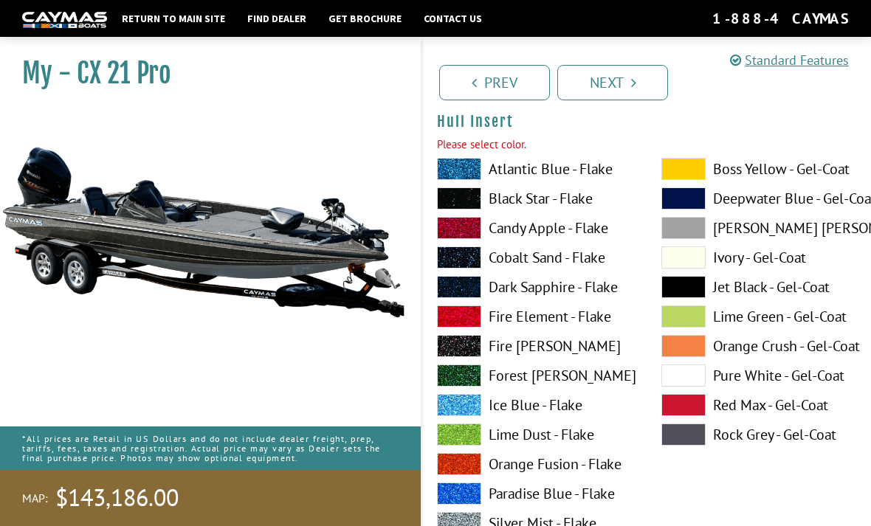
click at [575, 526] on label "Silver Mist - Flake" at bounding box center [534, 523] width 195 height 22
click at [574, 524] on label "Silver Mist - Flake" at bounding box center [534, 523] width 195 height 22
click at [568, 199] on label "Black Star - Flake" at bounding box center [534, 198] width 195 height 22
click at [571, 526] on label "Silver Mist - Flake" at bounding box center [534, 523] width 195 height 22
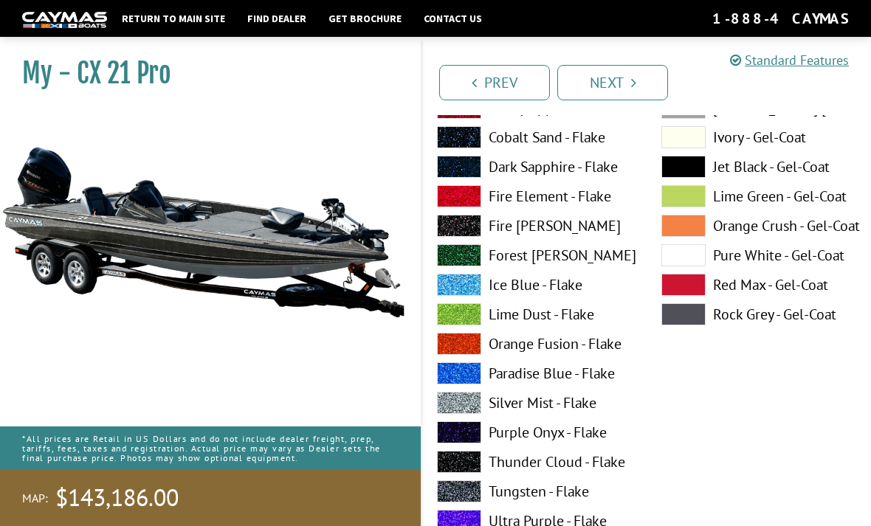
scroll to position [7307, 0]
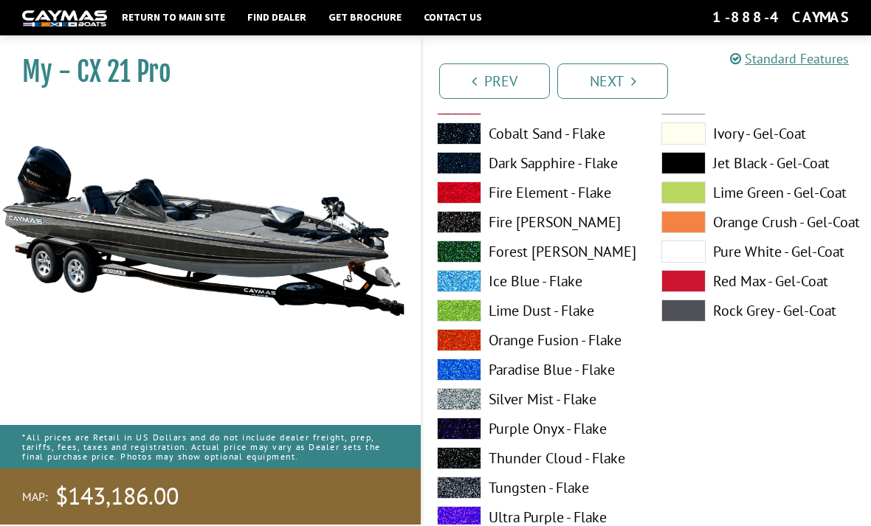
click at [593, 174] on label "Dark Sapphire - Flake" at bounding box center [534, 165] width 195 height 22
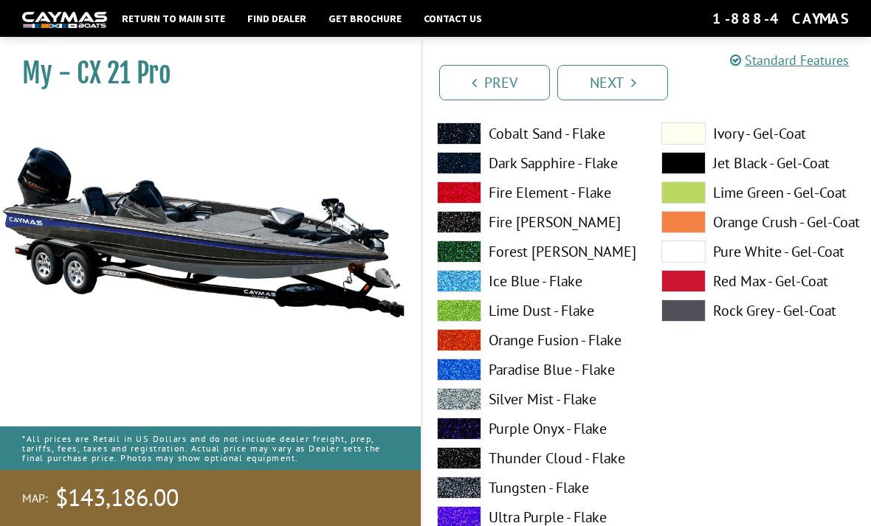
click at [556, 430] on label "Purple Onyx - Flake" at bounding box center [534, 429] width 195 height 22
click at [562, 410] on label "Silver Mist - Flake" at bounding box center [534, 399] width 195 height 22
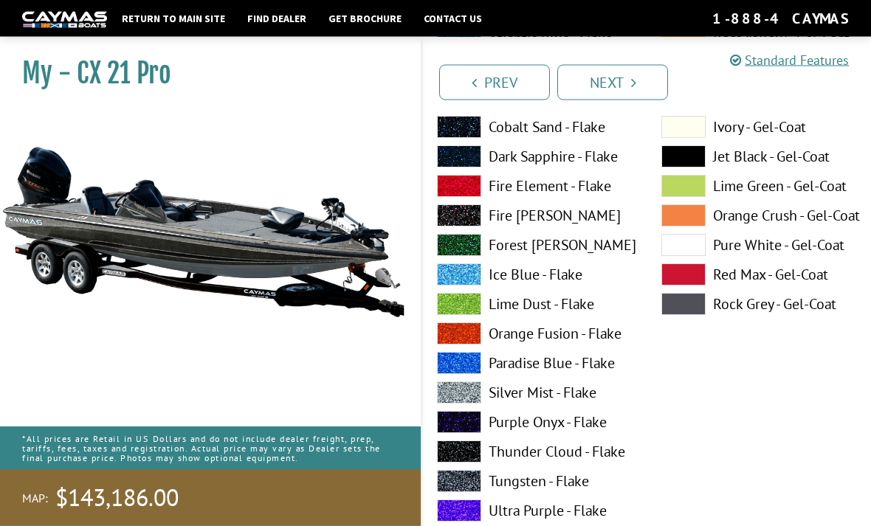
scroll to position [7315, 0]
click at [584, 461] on label "Thunder Cloud - Flake" at bounding box center [534, 452] width 195 height 22
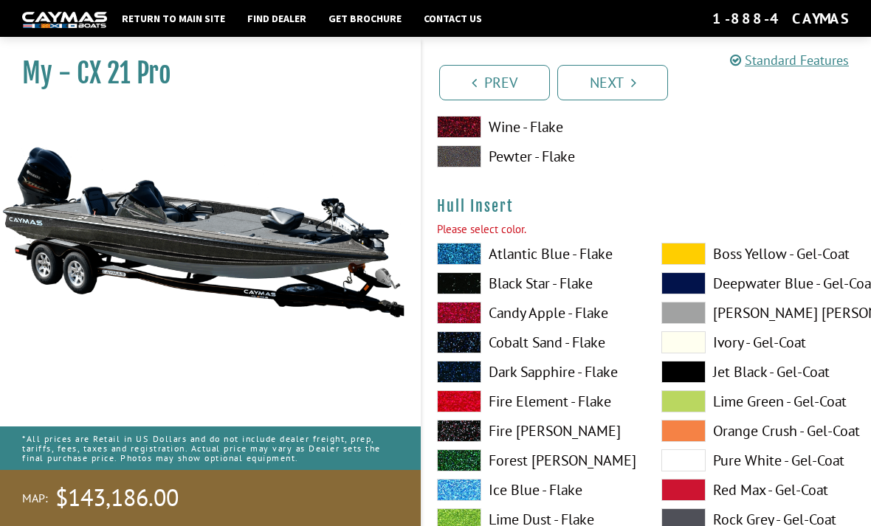
scroll to position [7098, 0]
click at [743, 384] on label "Jet Black - Gel-Coat" at bounding box center [758, 373] width 195 height 22
click at [623, 82] on link "Next" at bounding box center [612, 82] width 111 height 35
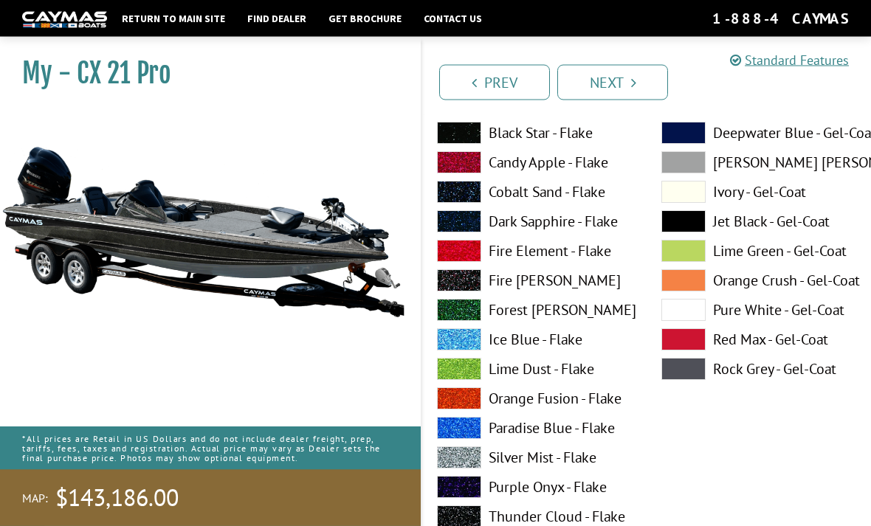
scroll to position [7857, 0]
click at [551, 469] on label "Silver Mist - Flake" at bounding box center [534, 458] width 195 height 22
click at [633, 86] on icon "Pagination" at bounding box center [633, 82] width 5 height 15
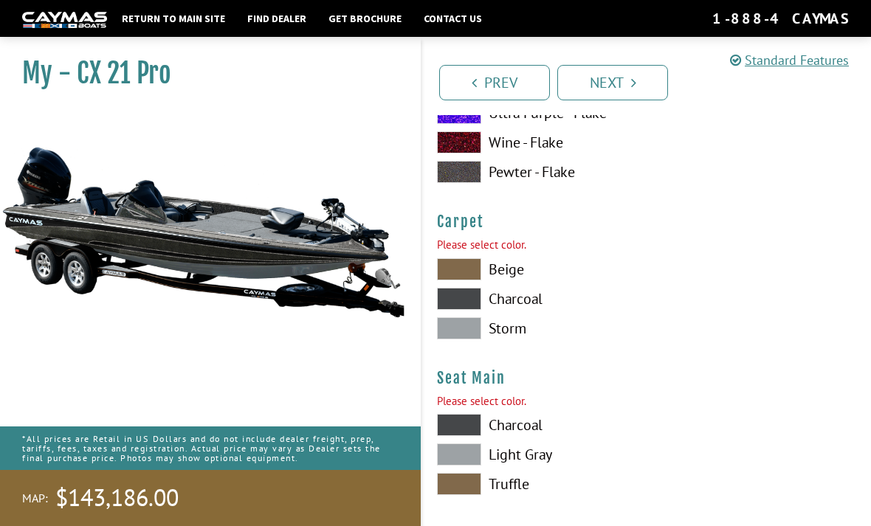
scroll to position [8400, 0]
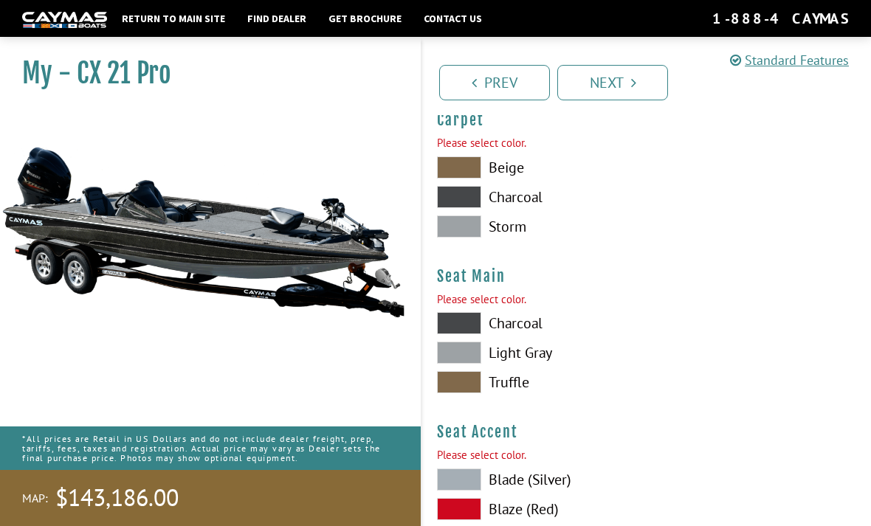
click at [473, 238] on span at bounding box center [459, 227] width 44 height 22
click at [467, 364] on span at bounding box center [459, 353] width 44 height 22
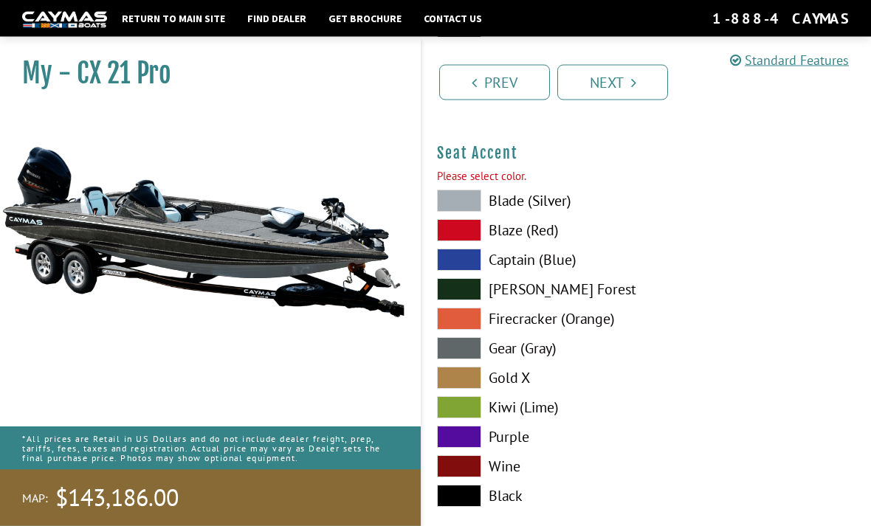
scroll to position [8681, 0]
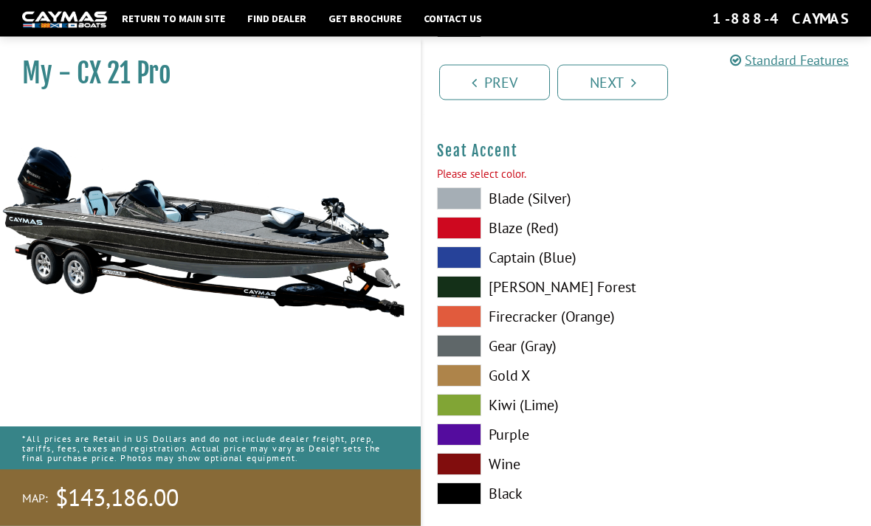
click at [514, 358] on label "Gear (Gray)" at bounding box center [534, 347] width 195 height 22
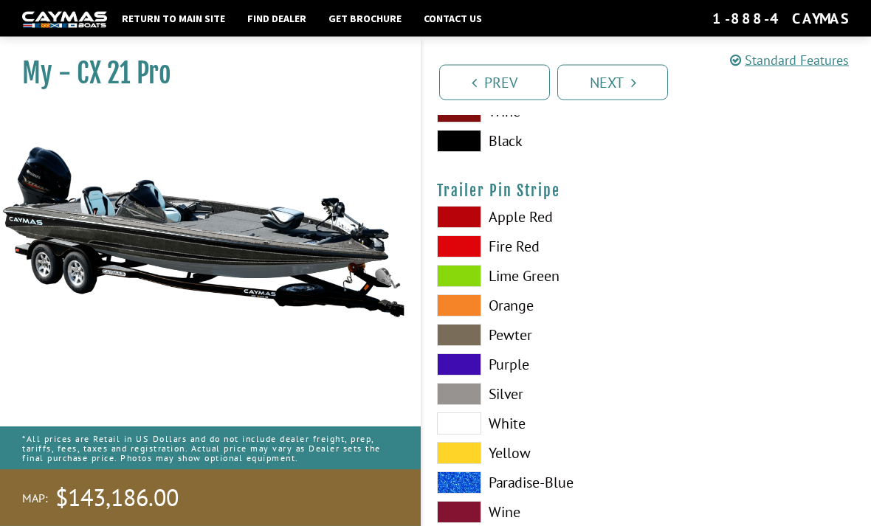
scroll to position [9041, 0]
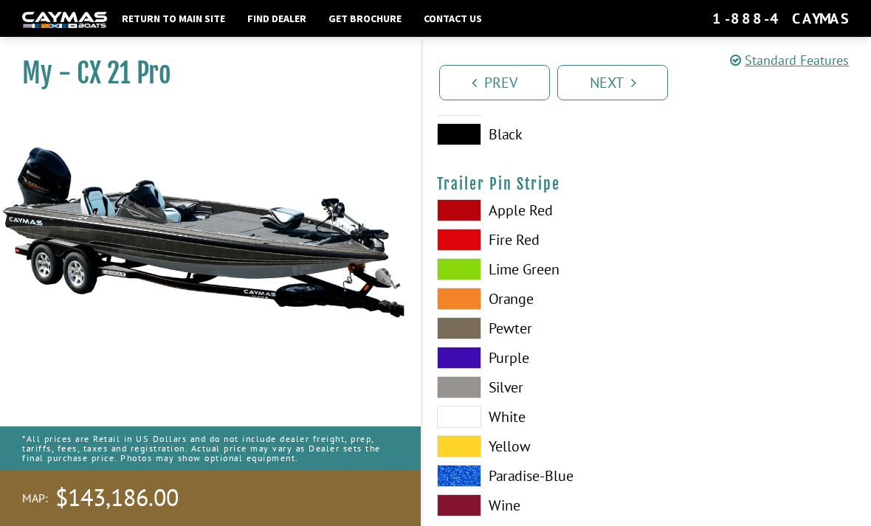
click at [509, 399] on label "Silver" at bounding box center [534, 387] width 195 height 22
click at [624, 65] on link "Next" at bounding box center [612, 82] width 111 height 35
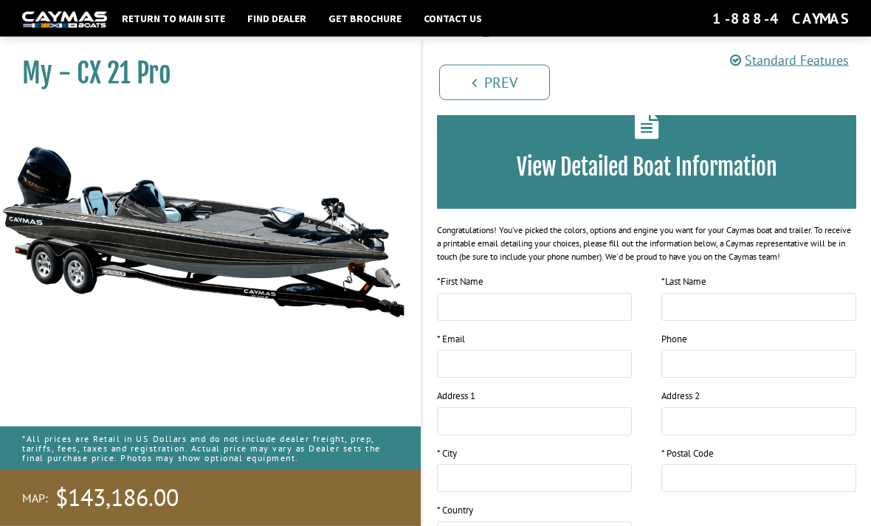
scroll to position [0, 0]
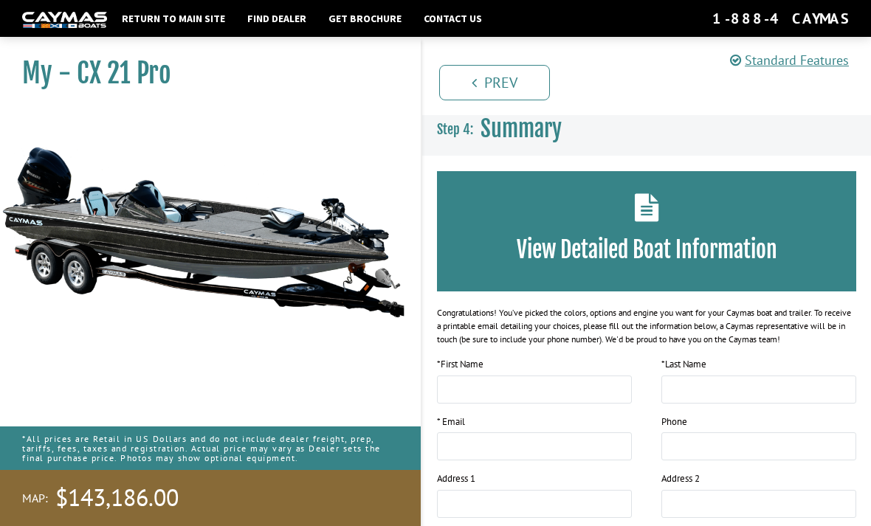
click at [593, 215] on div "View Detailed Boat Information" at bounding box center [646, 231] width 419 height 120
